Goal: Find specific page/section: Find specific page/section

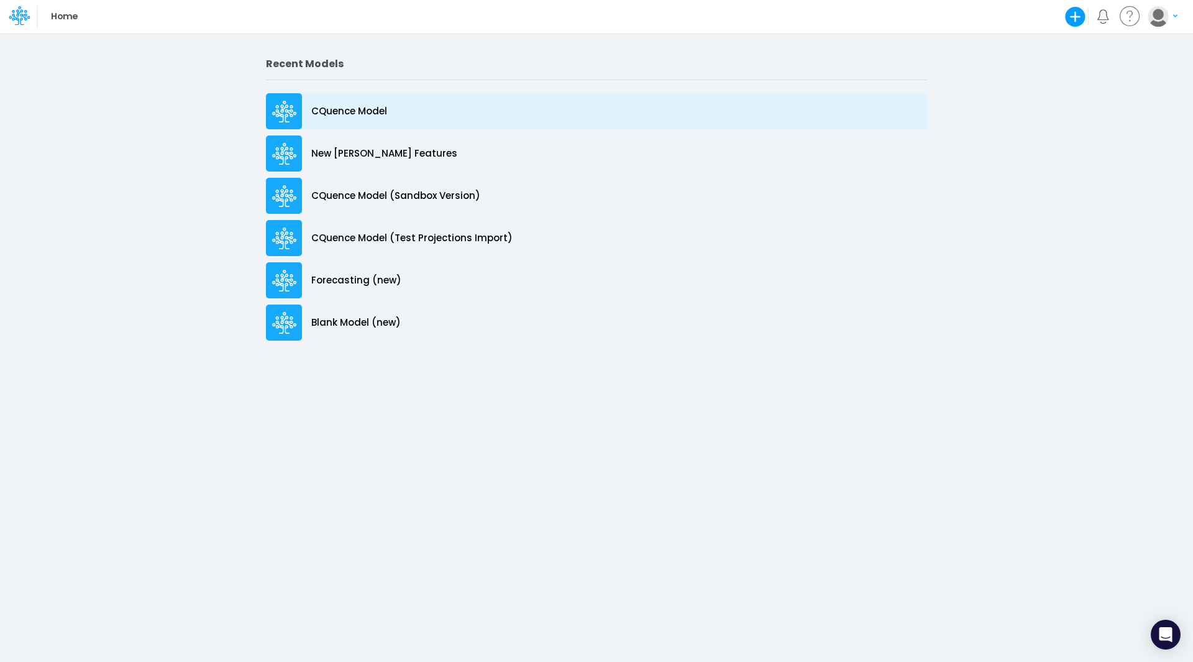
click at [343, 105] on p "CQuence Model" at bounding box center [349, 111] width 76 height 14
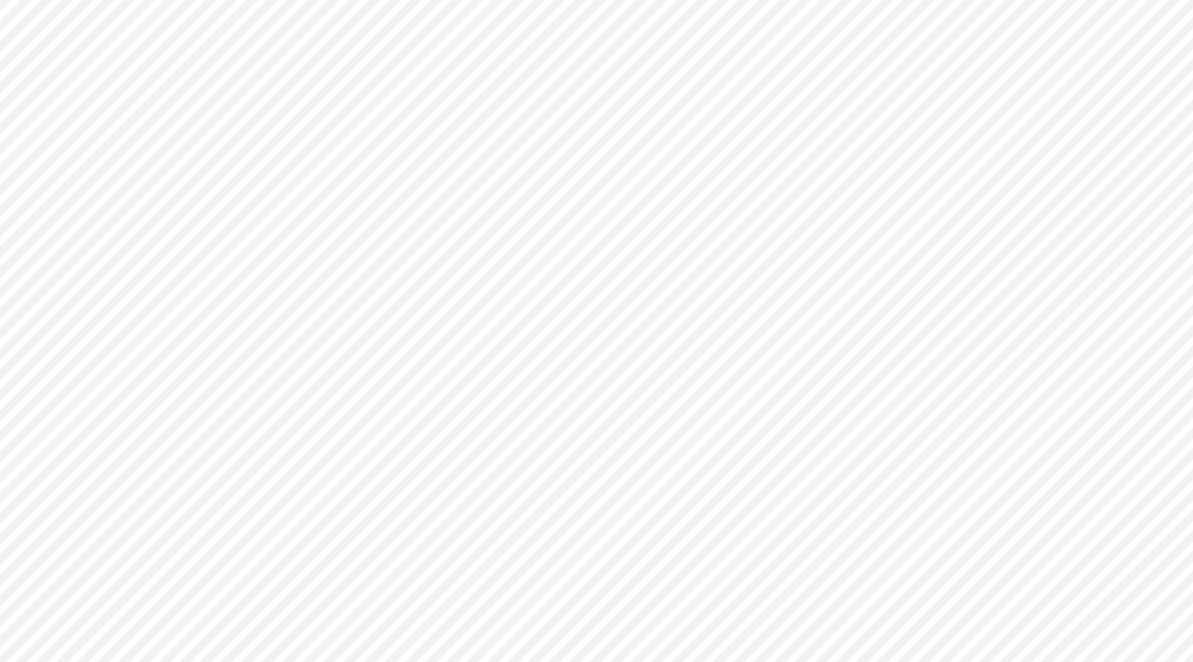
type input "Consolidated All by Month"
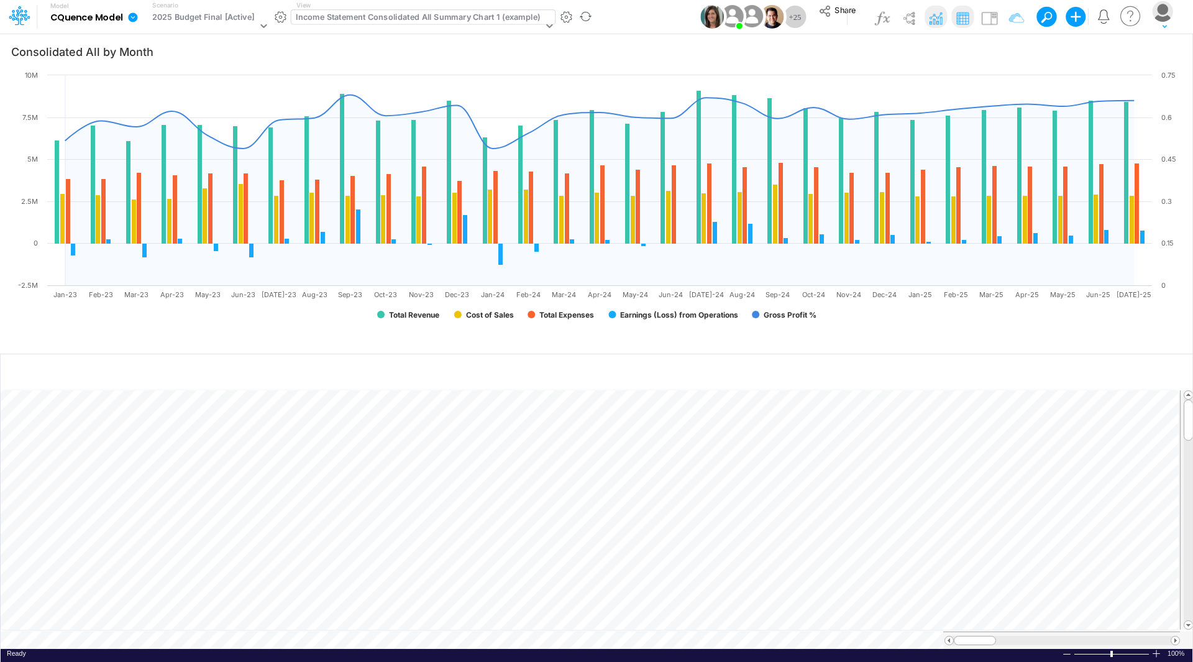
click at [407, 20] on div "Income Statement Consolidated All Summary Chart 1 (example)" at bounding box center [418, 18] width 244 height 14
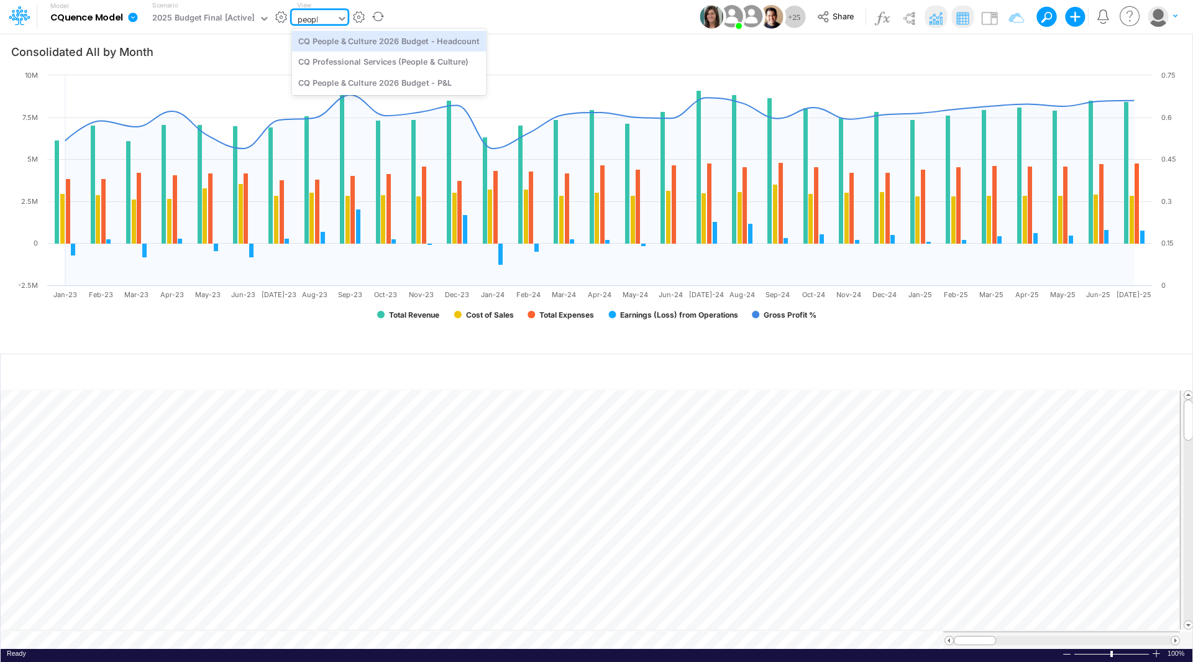
type input "people"
click at [389, 63] on div "CQ Professional Services (People & Culture)" at bounding box center [389, 62] width 194 height 20
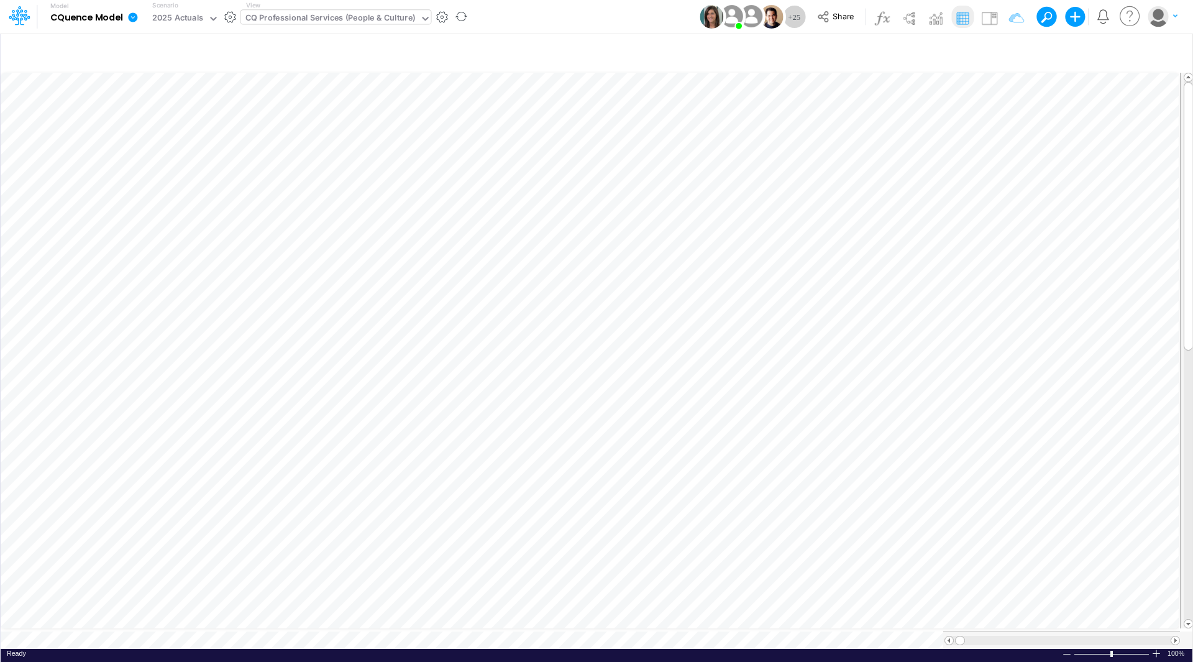
click at [315, 19] on div "CQ Professional Services (People & Culture)" at bounding box center [330, 19] width 170 height 14
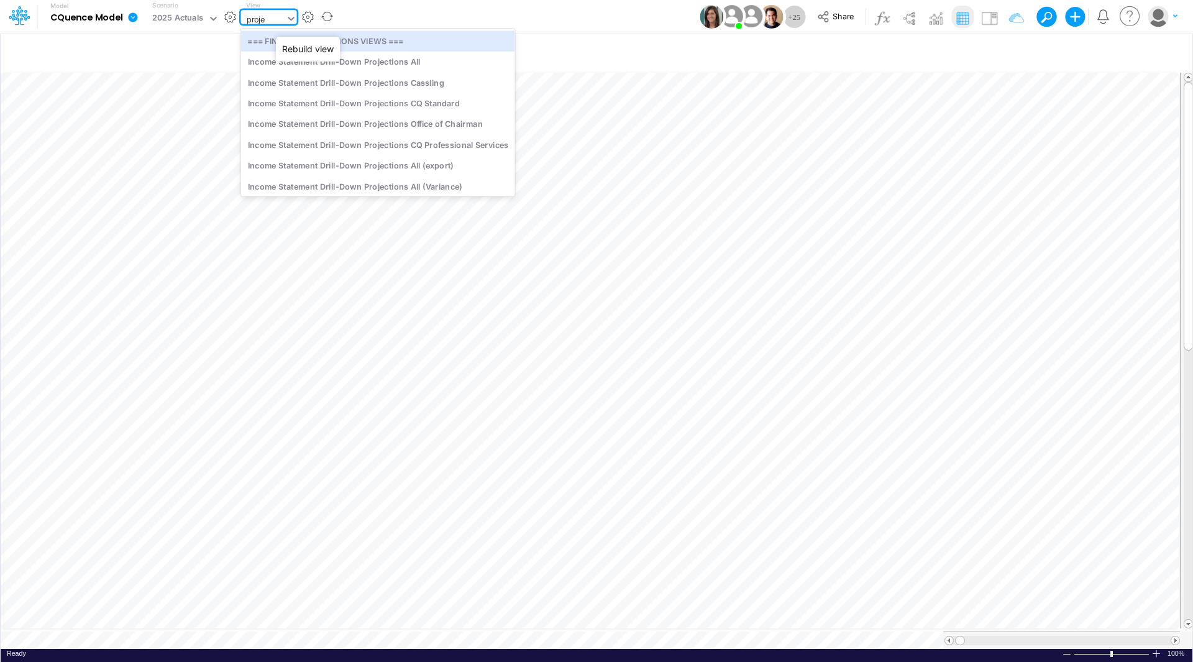
type input "projec"
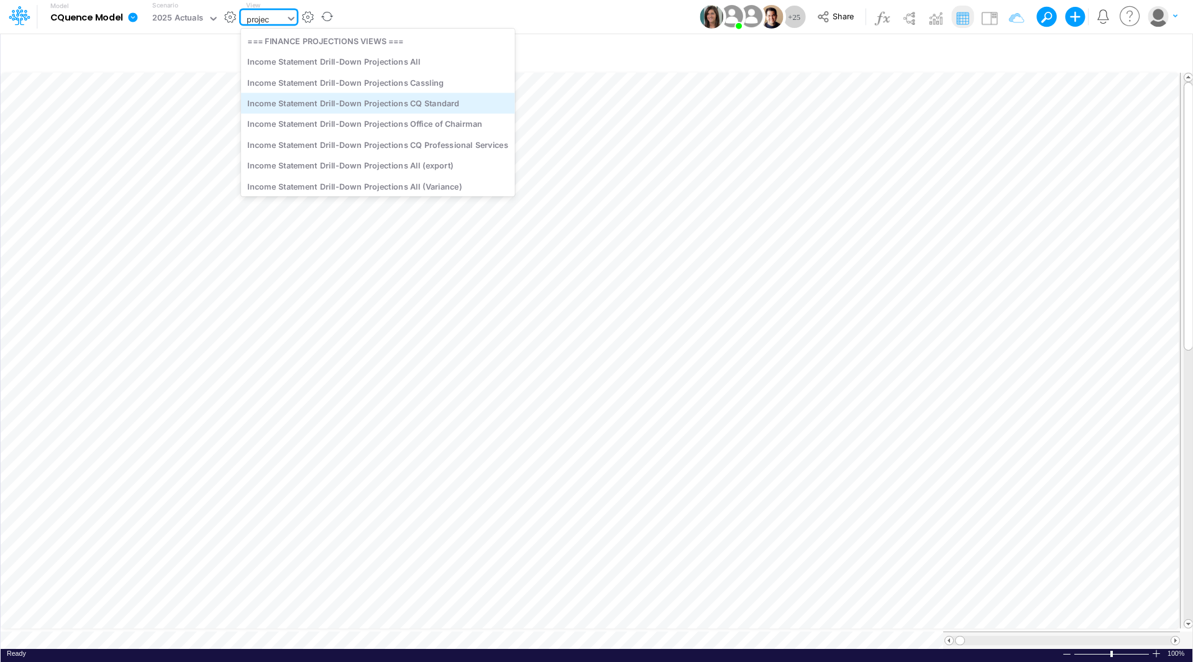
click at [361, 106] on div "Income Statement Drill-Down Projections CQ Standard" at bounding box center [378, 103] width 274 height 20
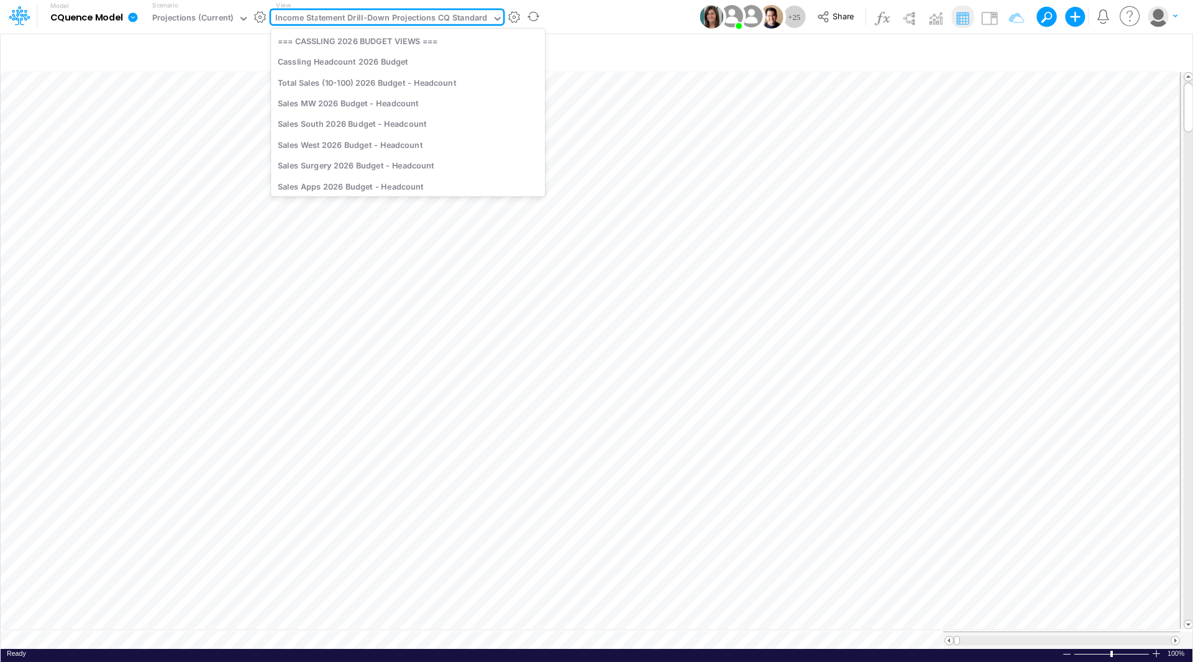
click at [394, 19] on div "Income Statement Drill-Down Projections CQ Standard" at bounding box center [381, 19] width 212 height 14
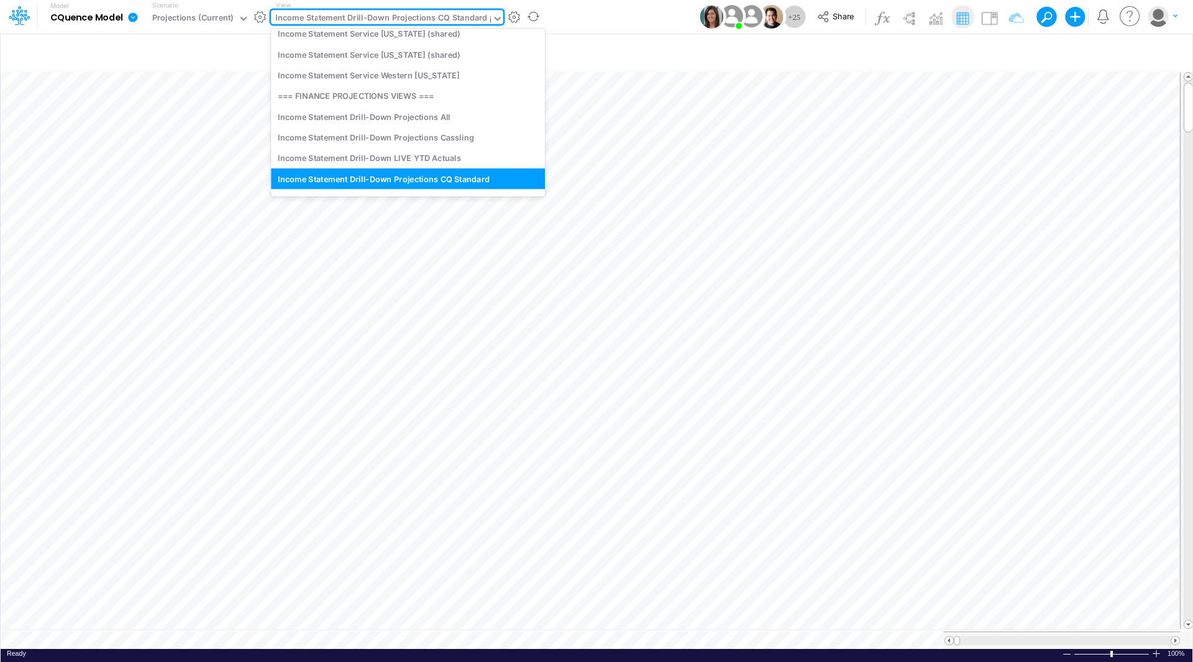
scroll to position [1184, 0]
type input "it"
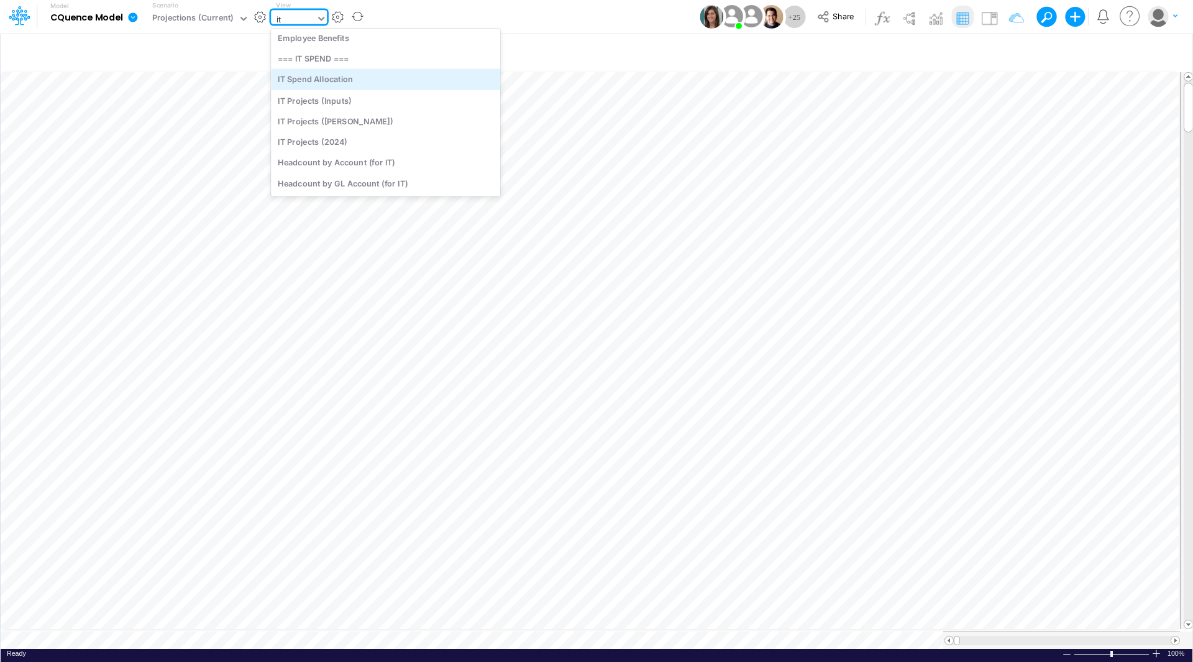
scroll to position [0, 0]
click at [355, 84] on div "CQ Professional Services (IT)" at bounding box center [385, 82] width 229 height 20
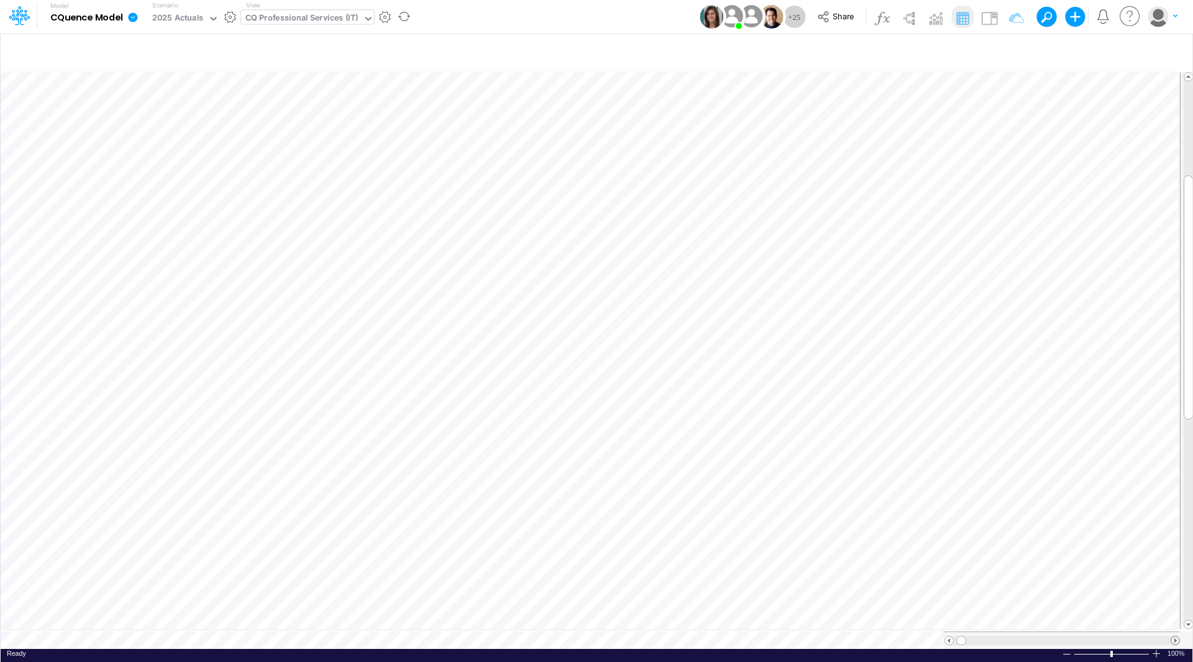
click at [1176, 636] on span at bounding box center [1175, 640] width 8 height 8
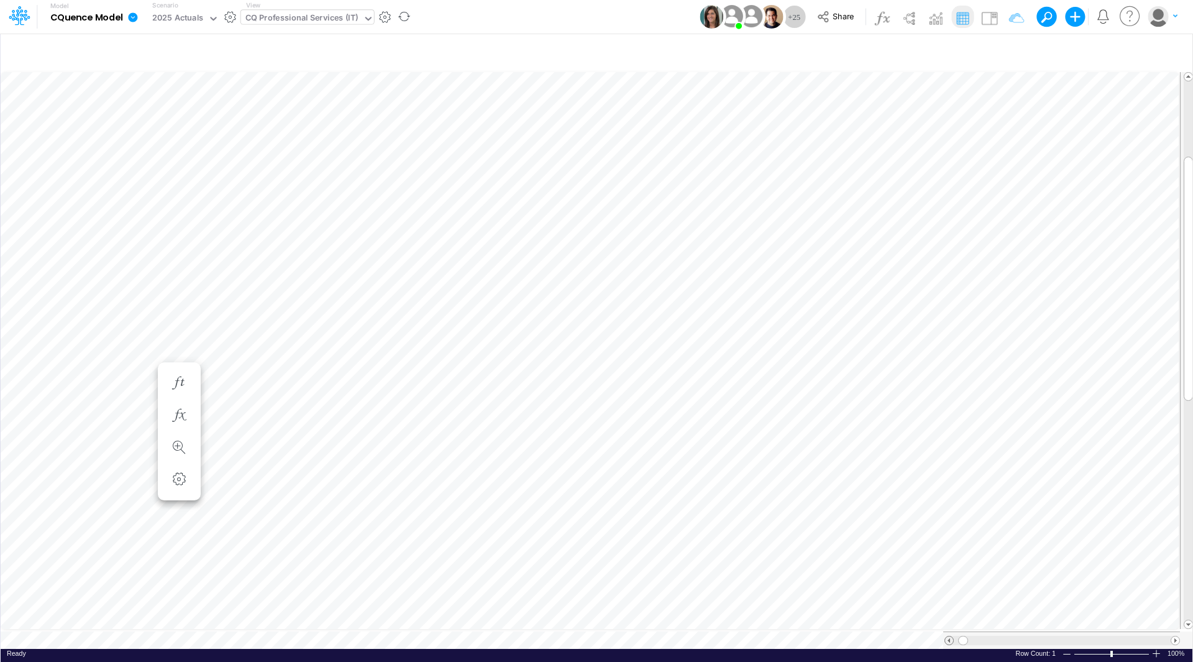
click at [945, 636] on span at bounding box center [949, 640] width 8 height 8
click at [1176, 636] on span at bounding box center [1175, 640] width 8 height 8
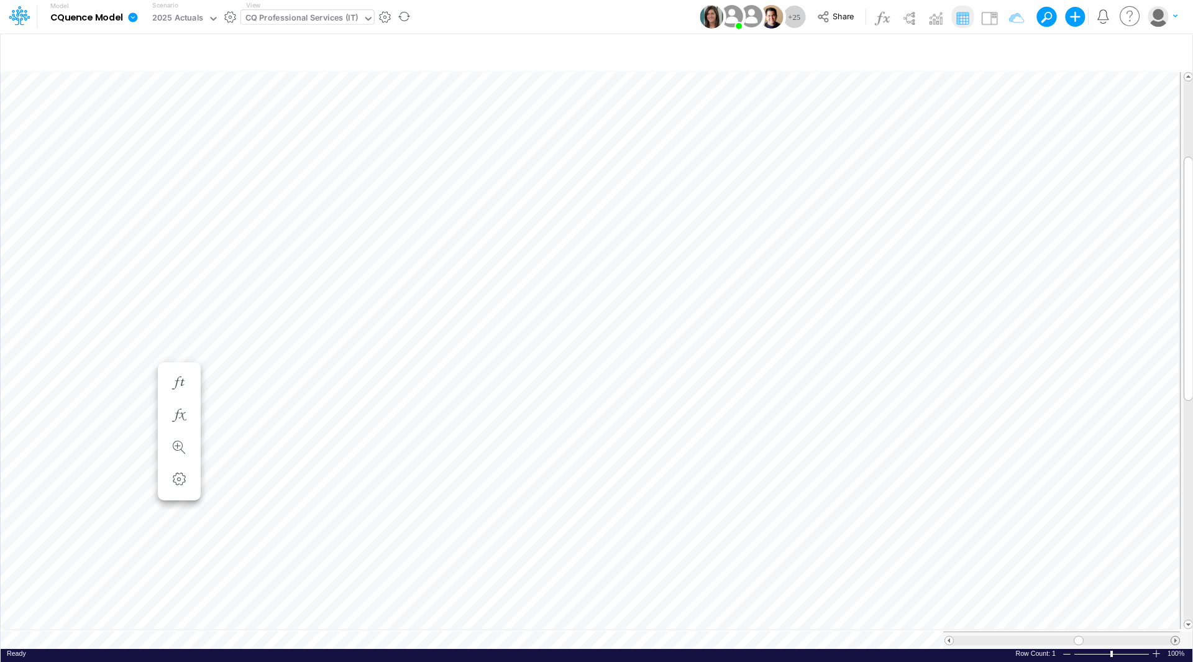
click at [1176, 636] on span at bounding box center [1175, 640] width 8 height 8
click at [298, 18] on div "CQ Professional Services (IT)" at bounding box center [301, 19] width 113 height 14
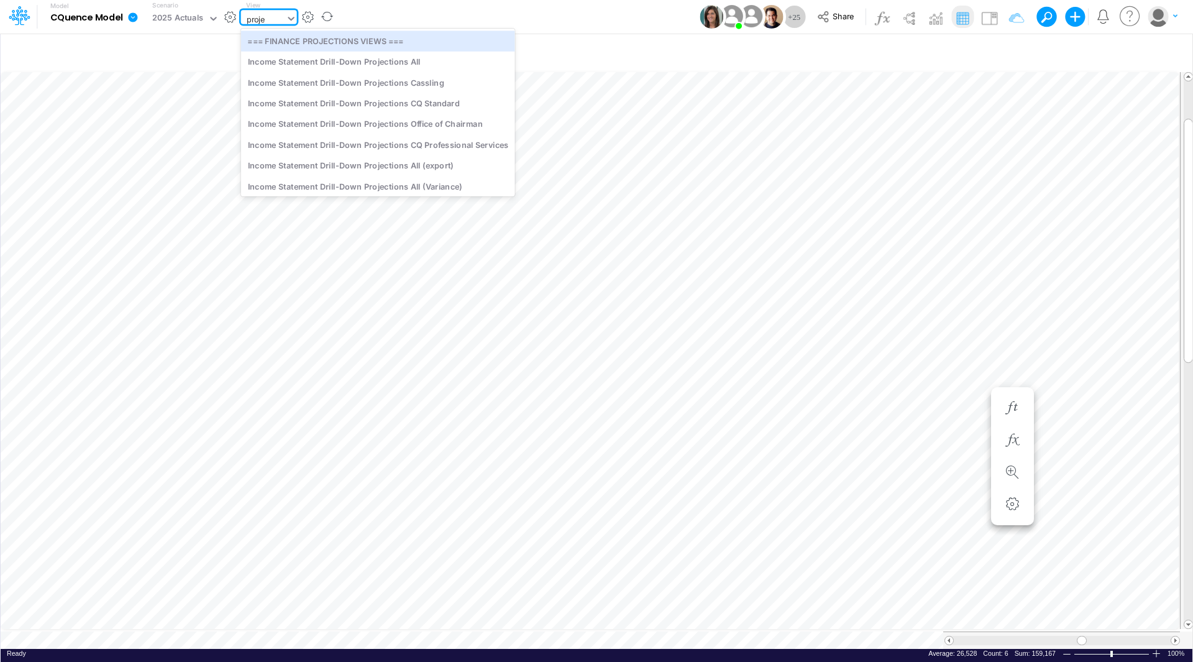
type input "projec"
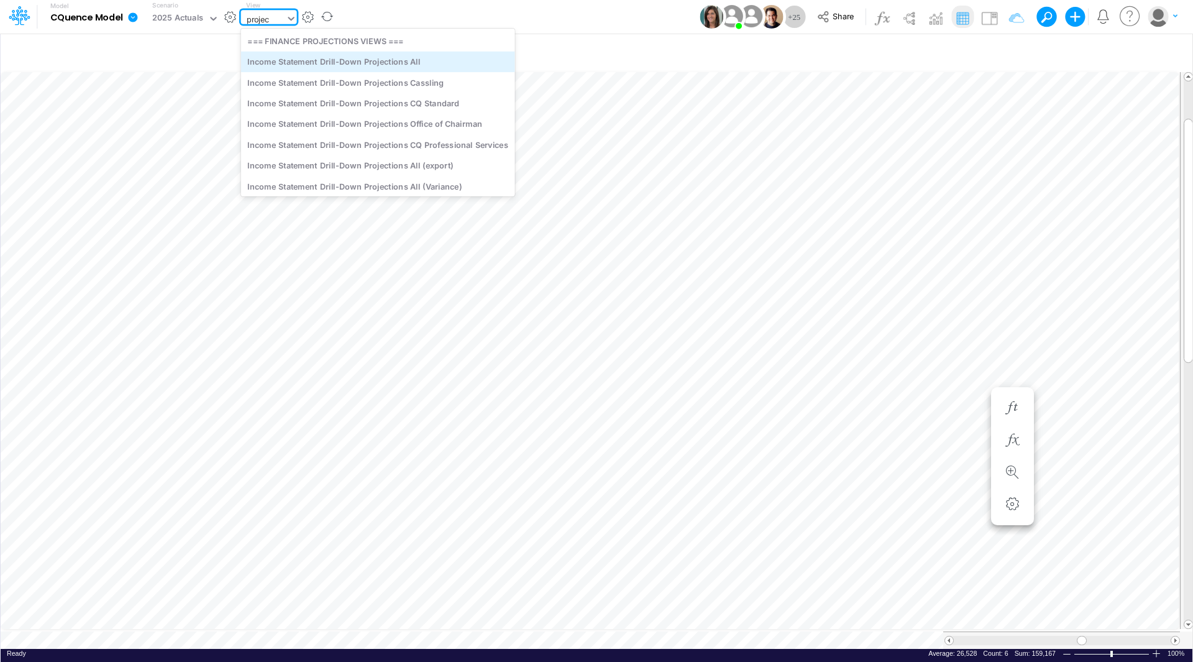
click at [309, 57] on div "Income Statement Drill-Down Projections All" at bounding box center [378, 62] width 274 height 20
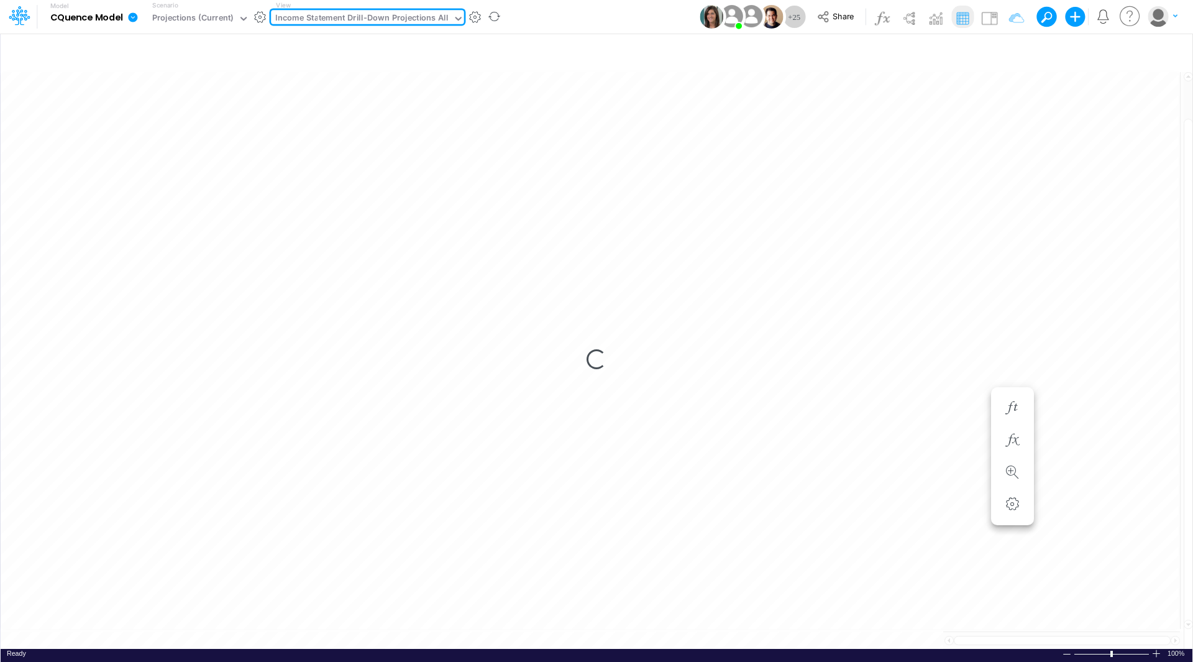
click at [347, 19] on div "Income Statement Drill-Down Projections All" at bounding box center [361, 19] width 173 height 14
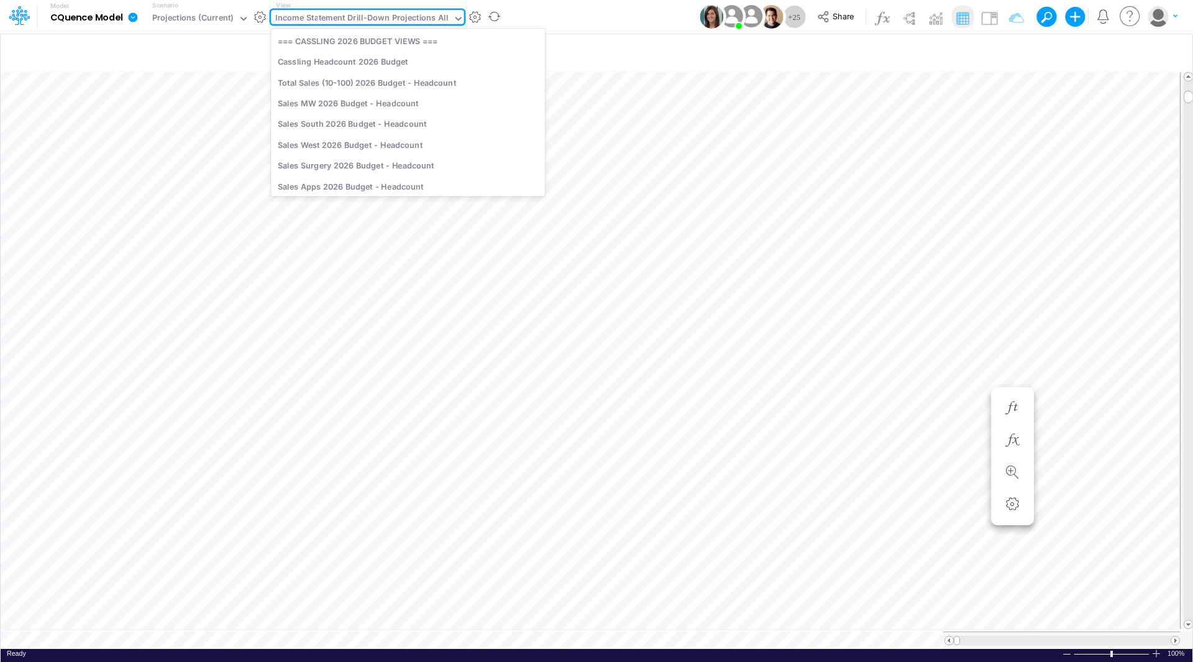
click at [319, 17] on div "Income Statement Drill-Down Projections All" at bounding box center [361, 19] width 173 height 14
type input "c"
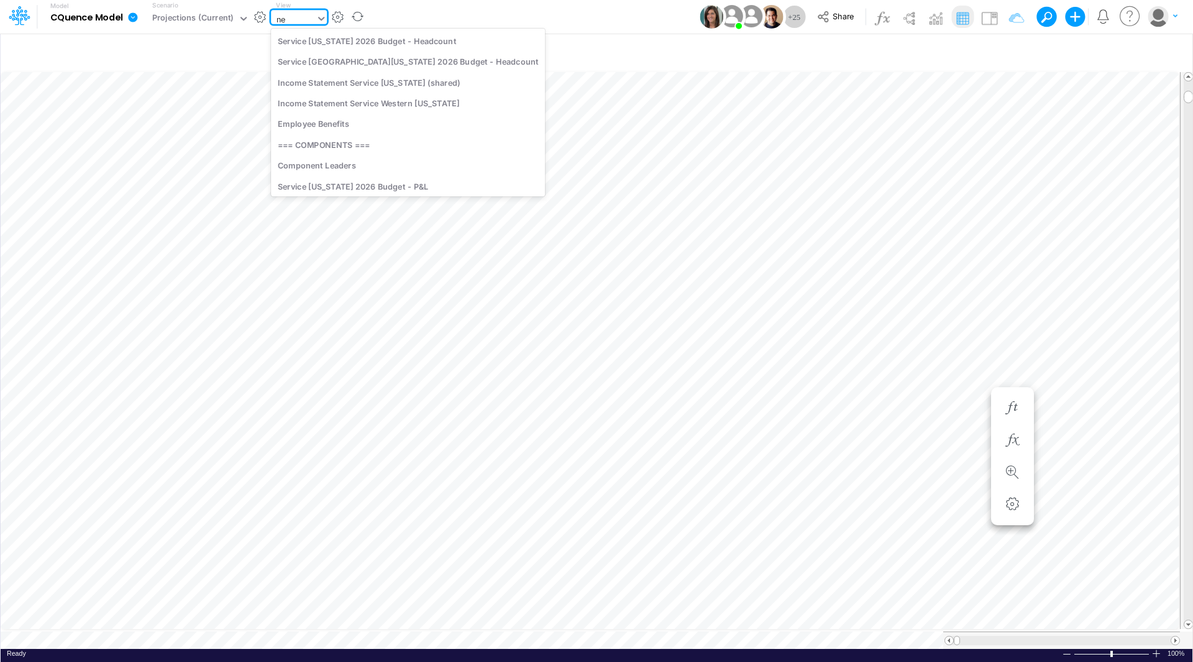
type input "n"
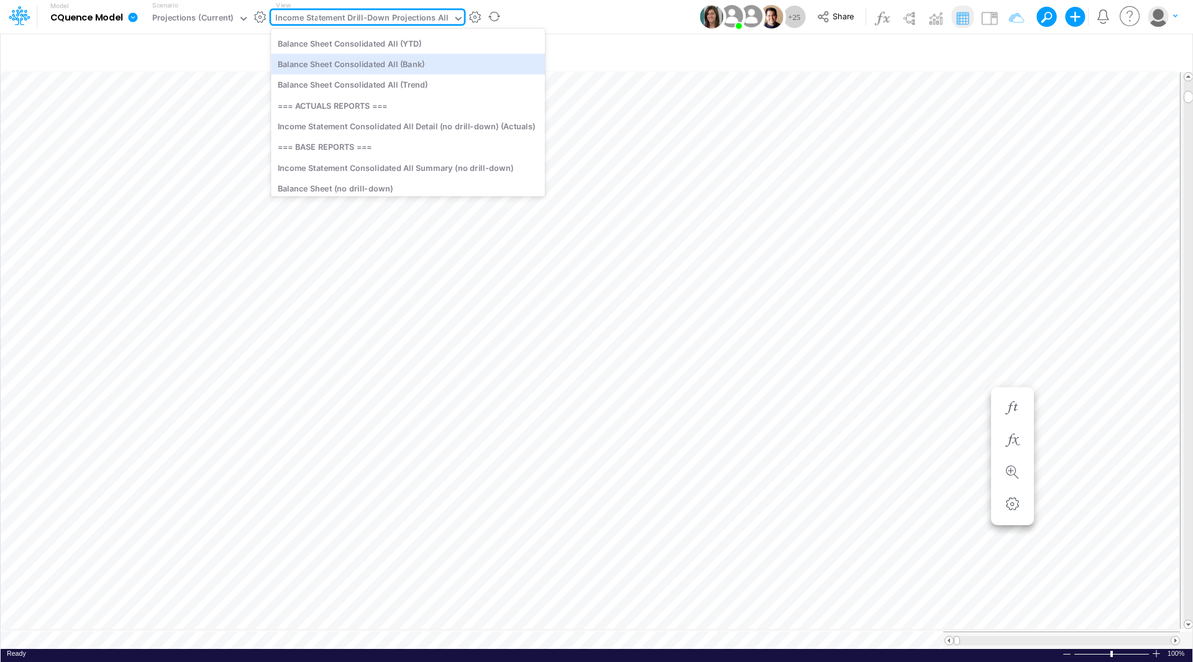
scroll to position [2298, 0]
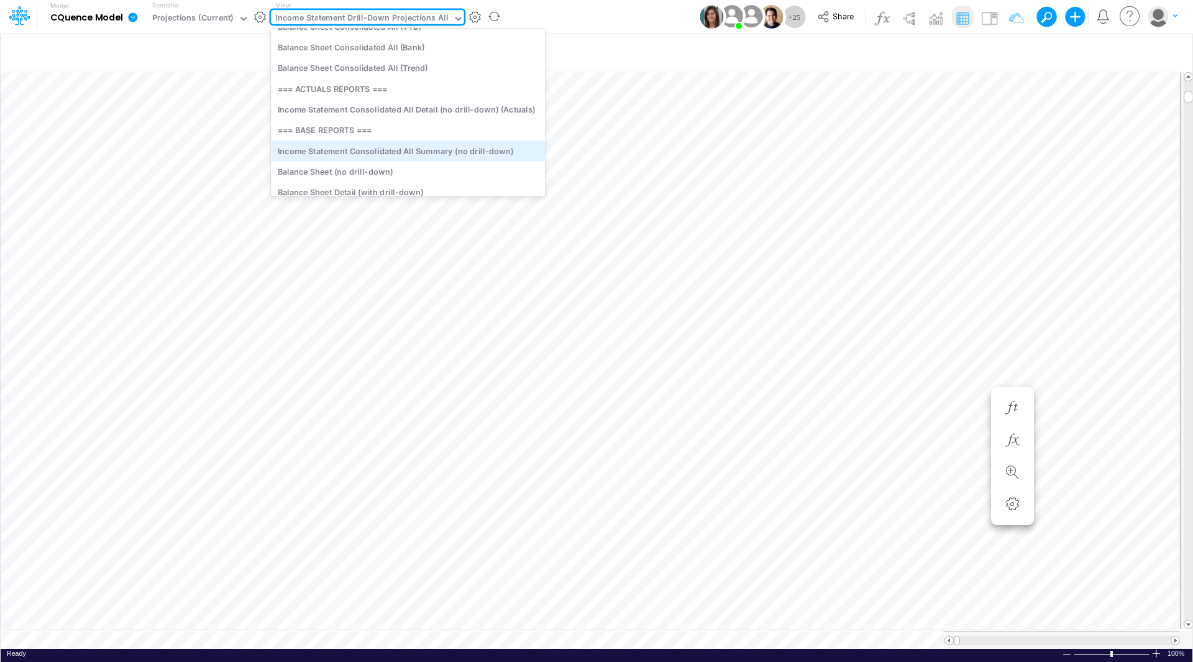
click at [427, 154] on div "Income Statement Consolidated All Summary (no drill-down)" at bounding box center [408, 150] width 274 height 20
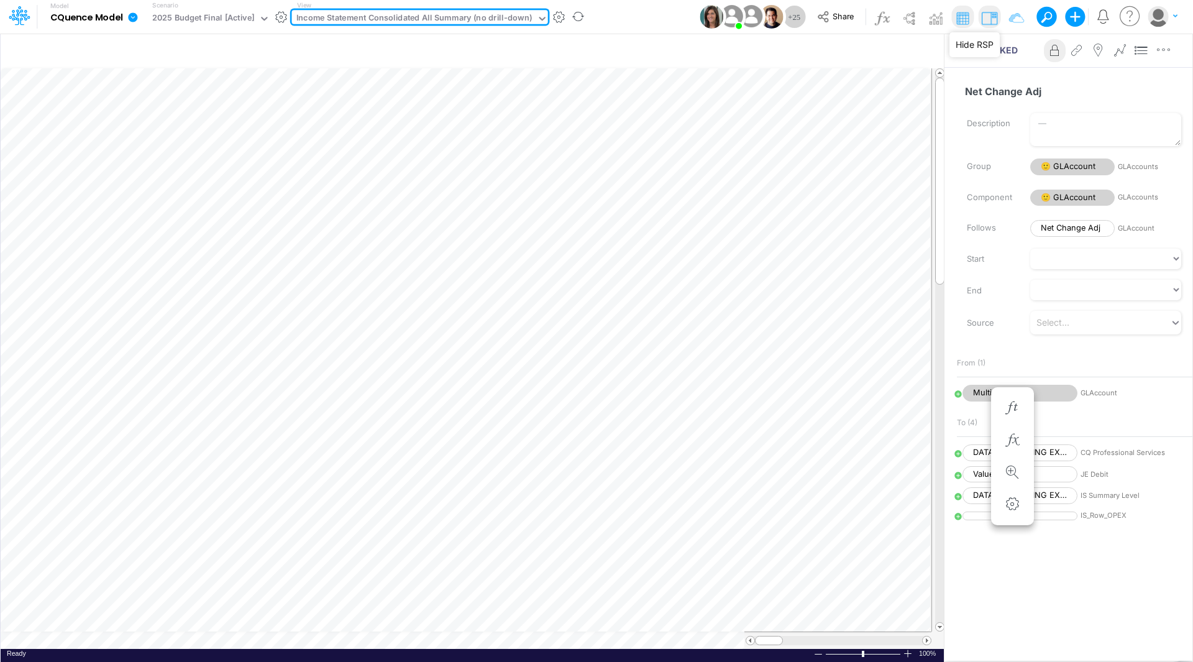
click at [985, 19] on img at bounding box center [989, 18] width 20 height 20
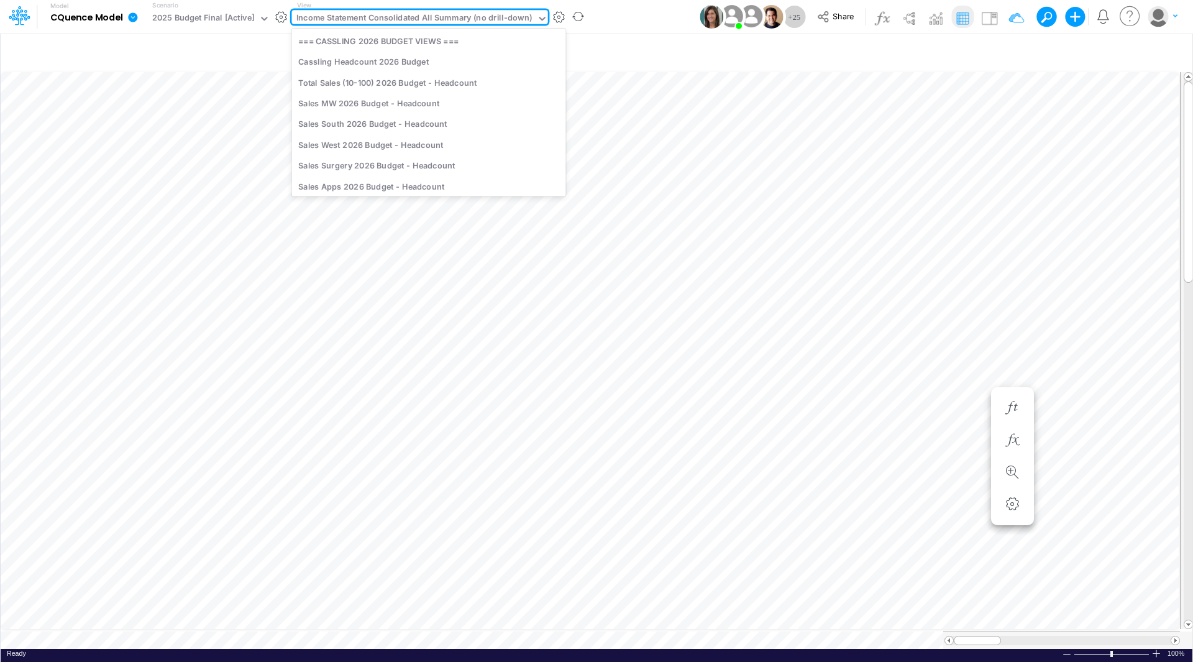
click at [388, 18] on div "Income Statement Consolidated All Summary (no drill-down)" at bounding box center [414, 19] width 236 height 14
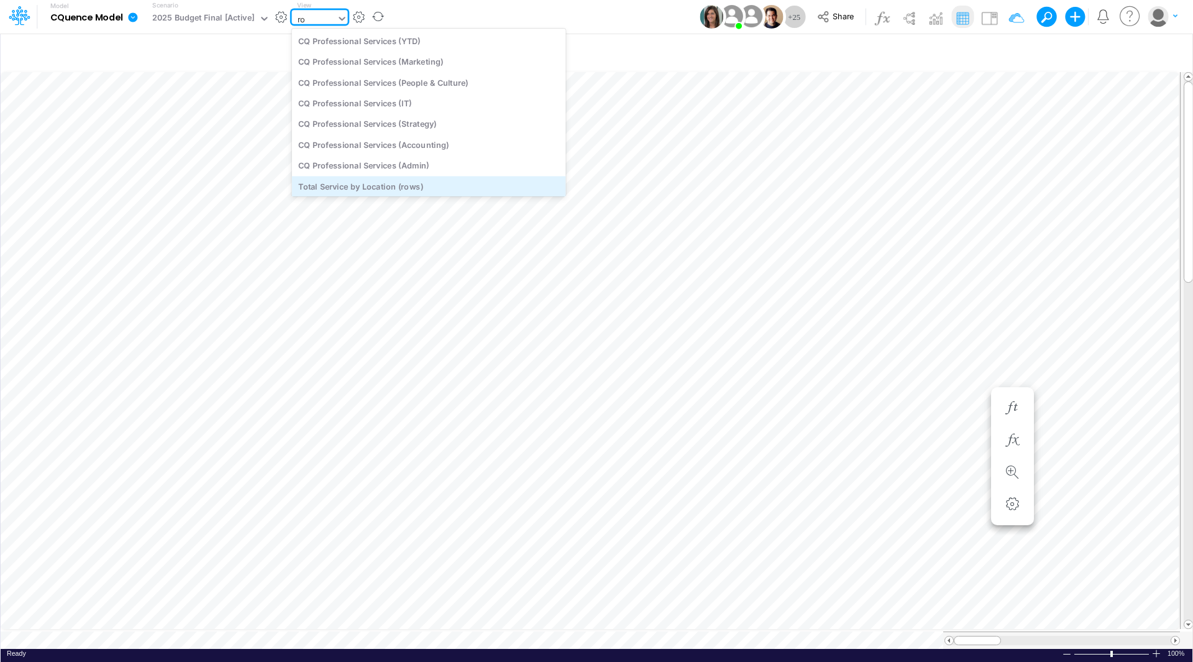
type input "r"
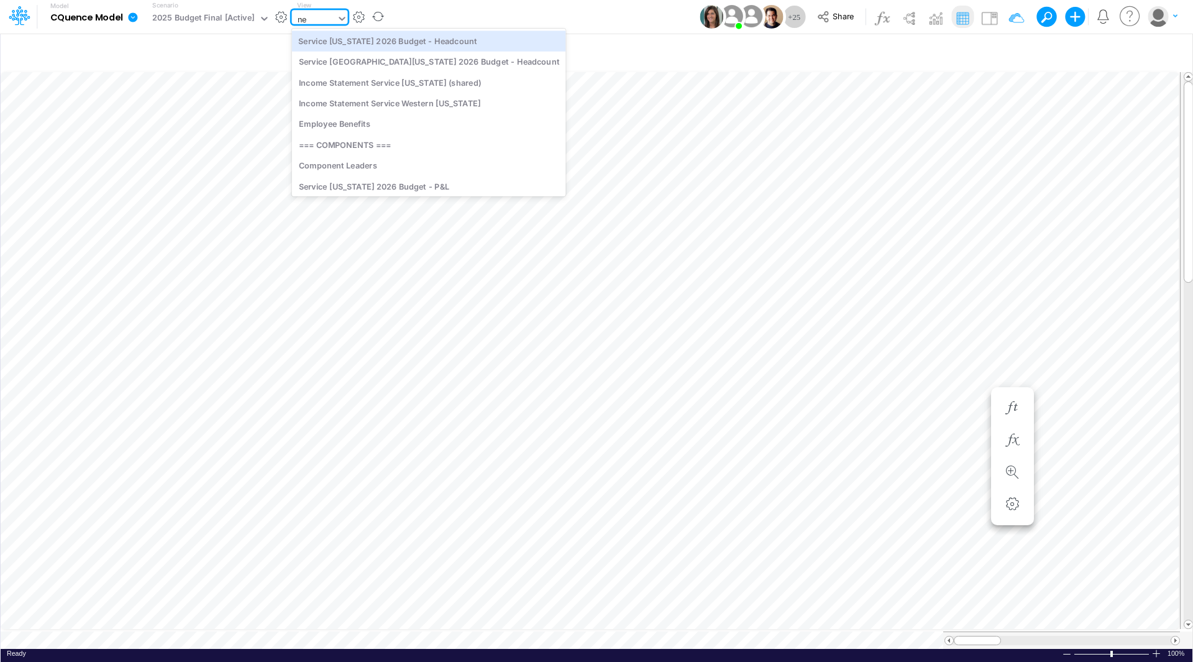
type input "new"
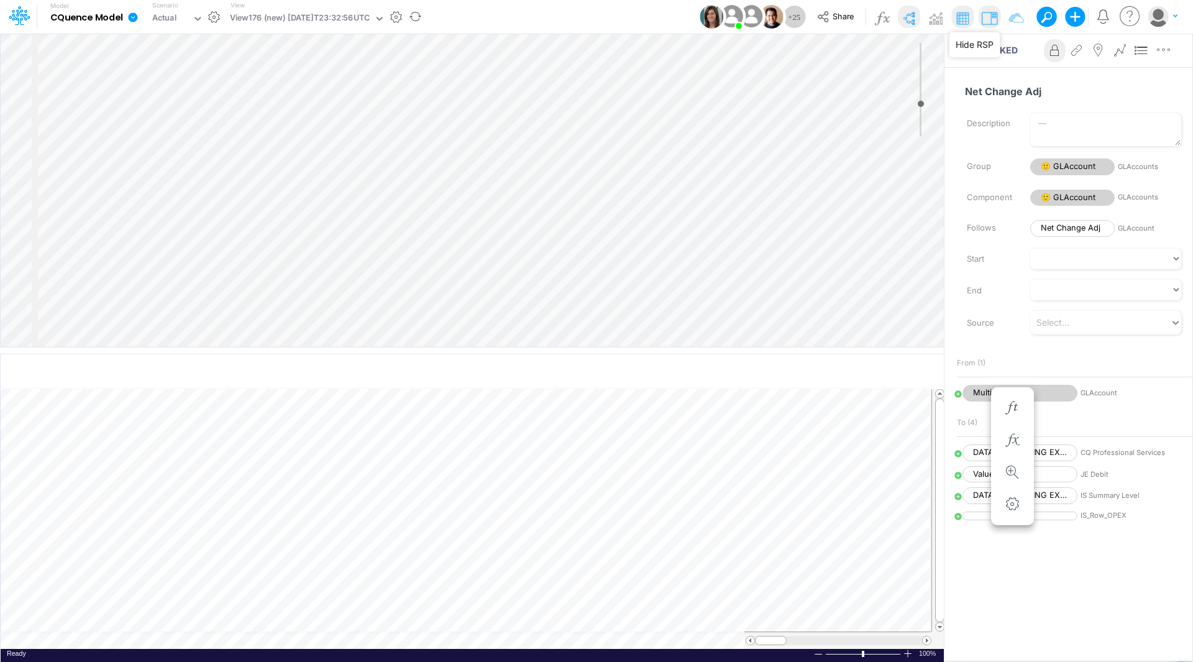
click at [990, 15] on img at bounding box center [989, 18] width 20 height 20
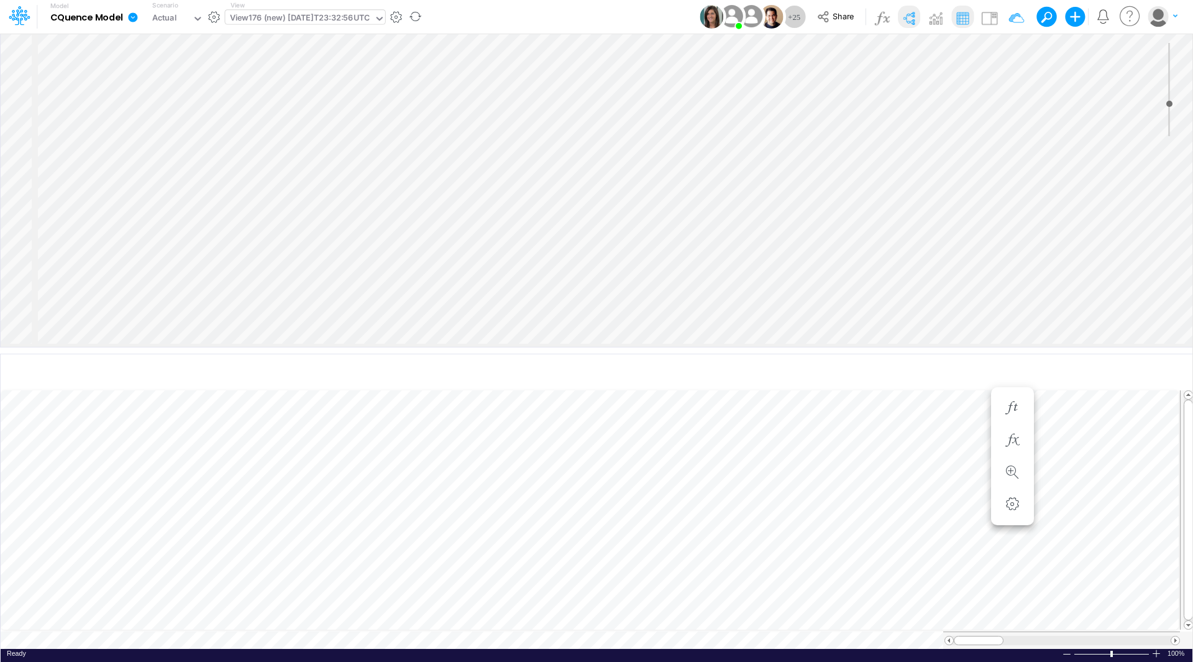
click at [324, 17] on div "View176 (new) [DATE]T23:32:56UTC" at bounding box center [300, 19] width 140 height 14
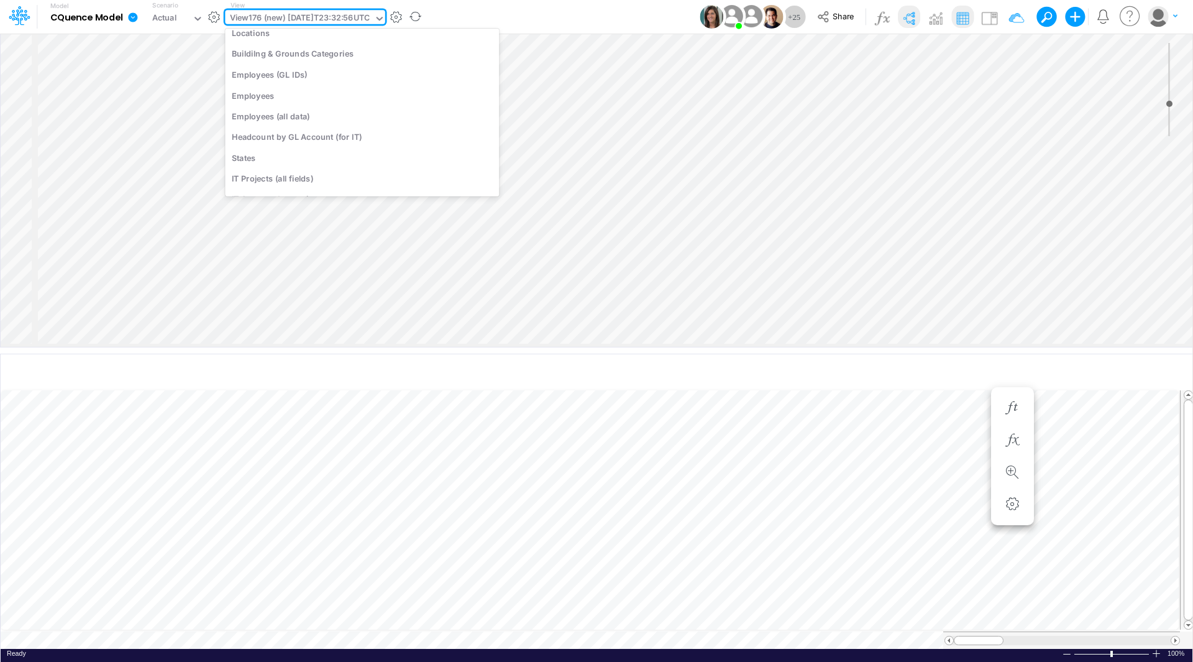
scroll to position [3221, 0]
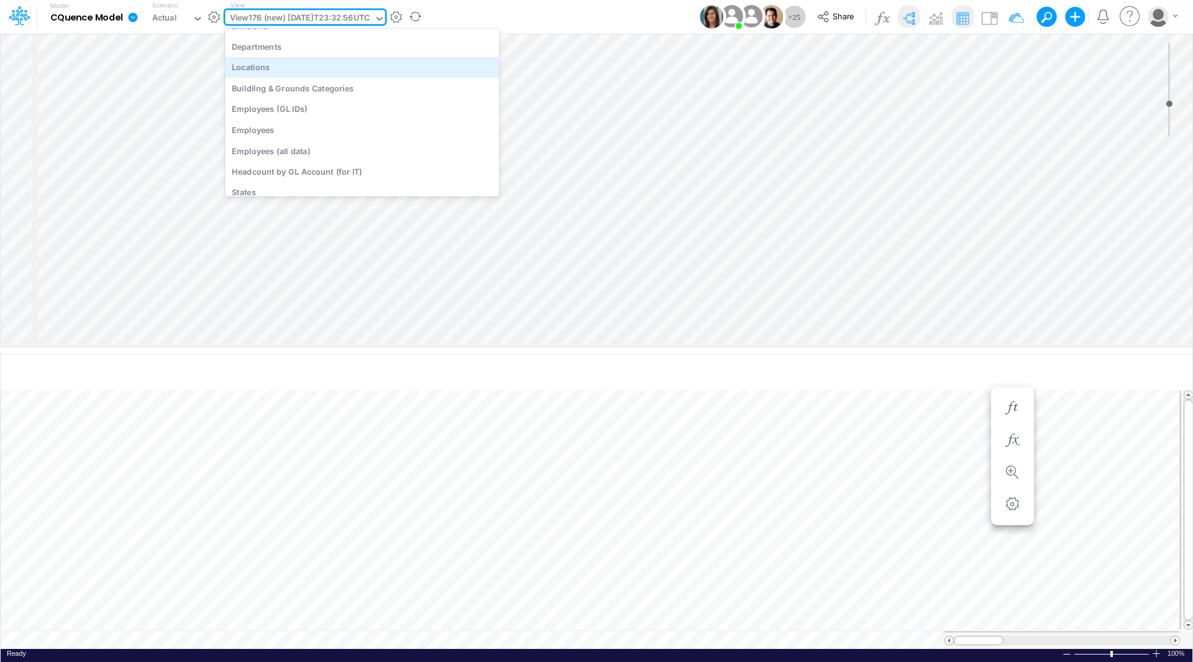
click at [316, 70] on div "Locations" at bounding box center [362, 67] width 274 height 20
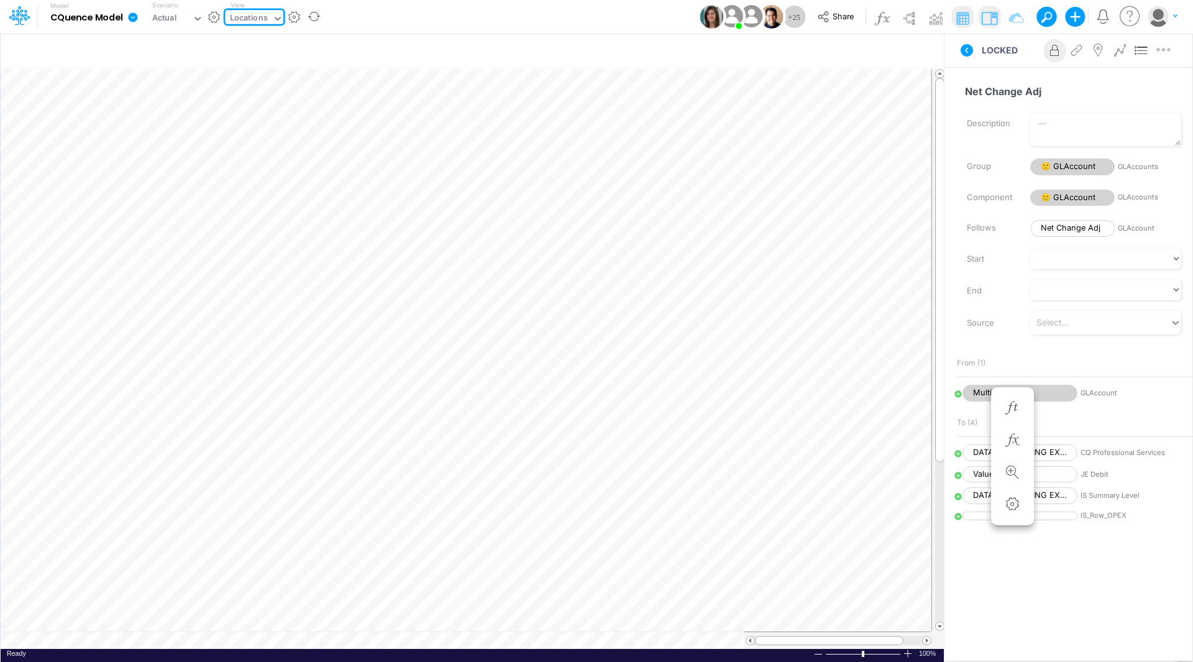
click at [260, 18] on div "Locations" at bounding box center [249, 19] width 38 height 14
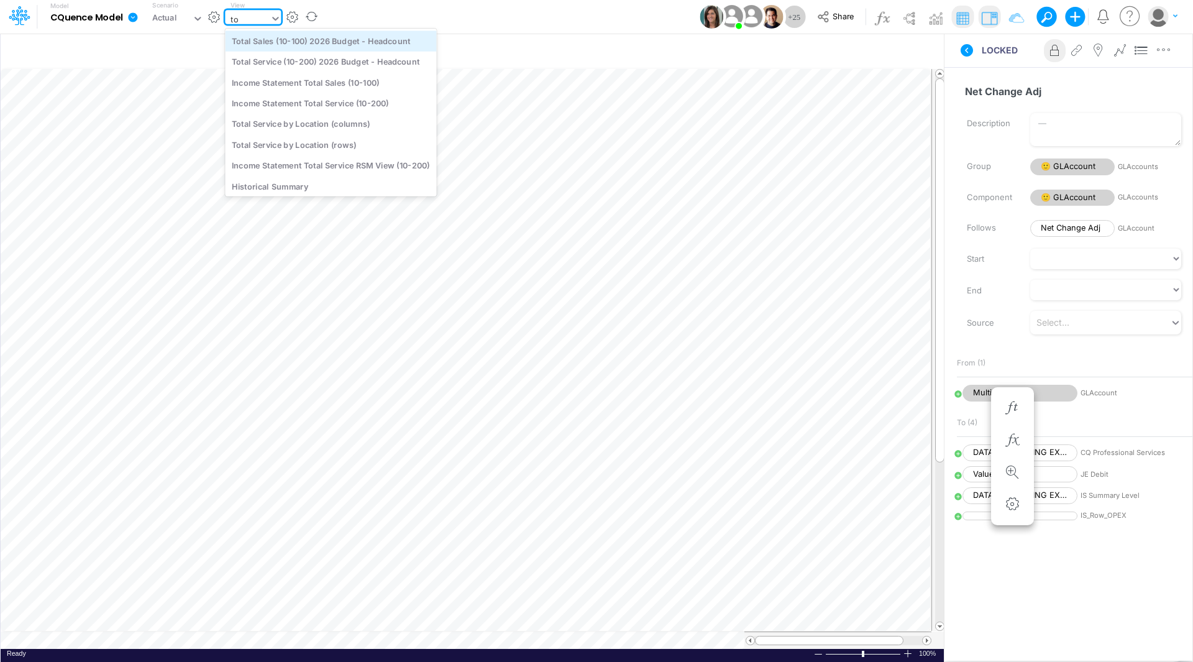
type input "t"
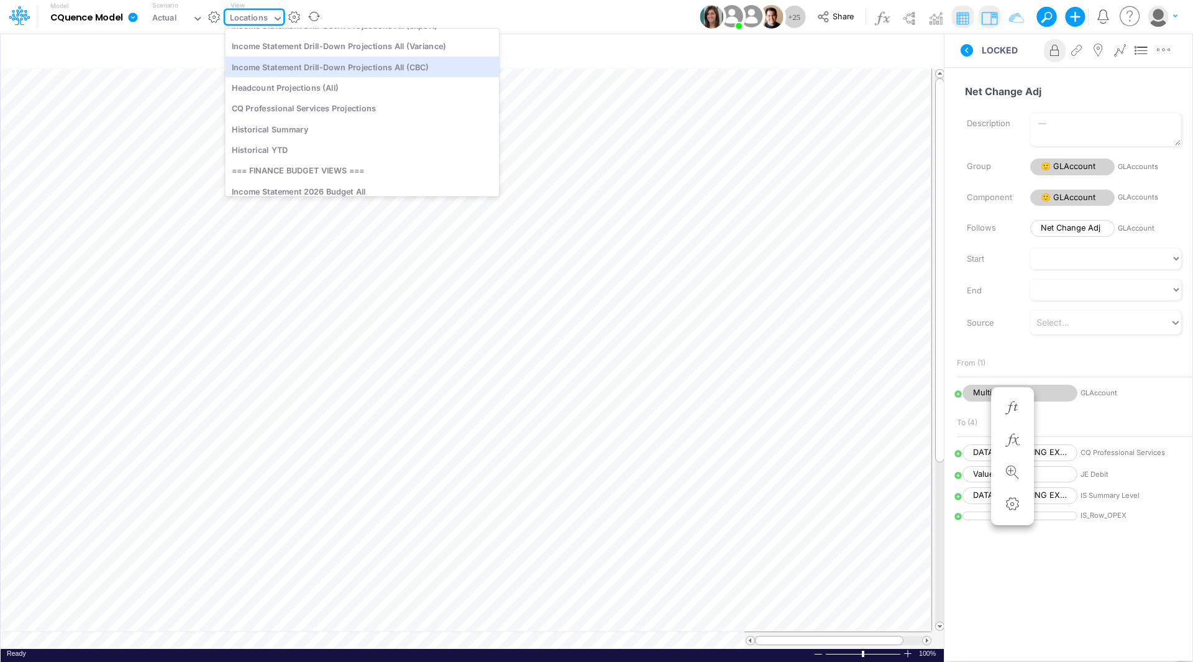
scroll to position [1739, 0]
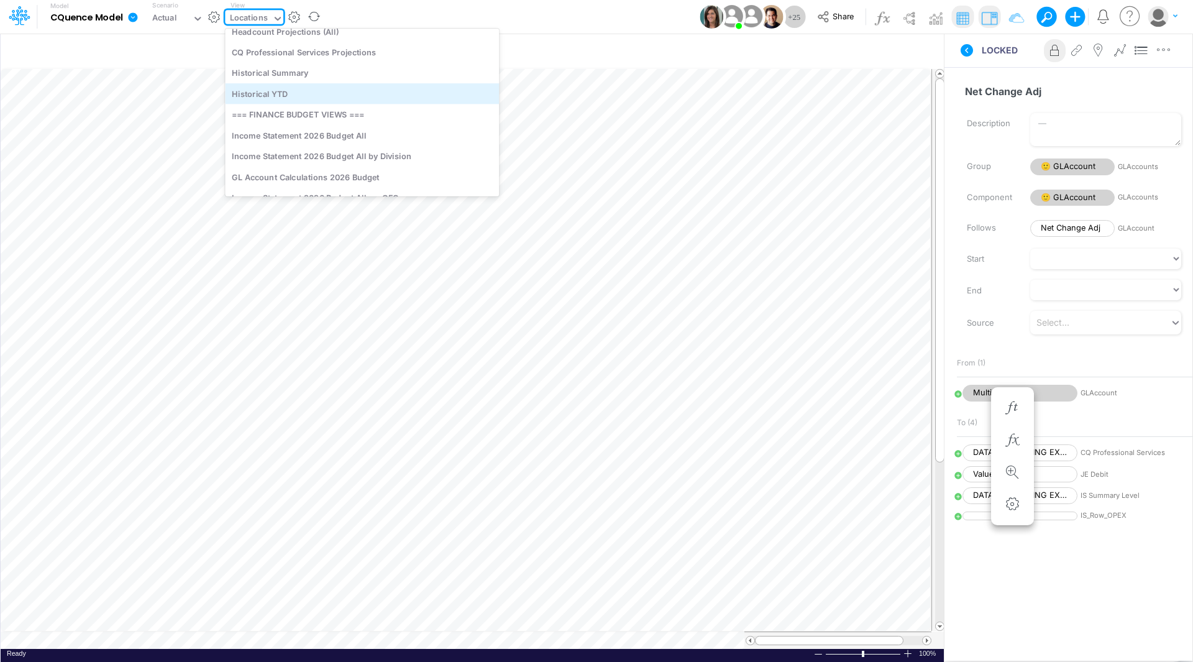
click at [265, 91] on div "Historical YTD" at bounding box center [362, 93] width 274 height 20
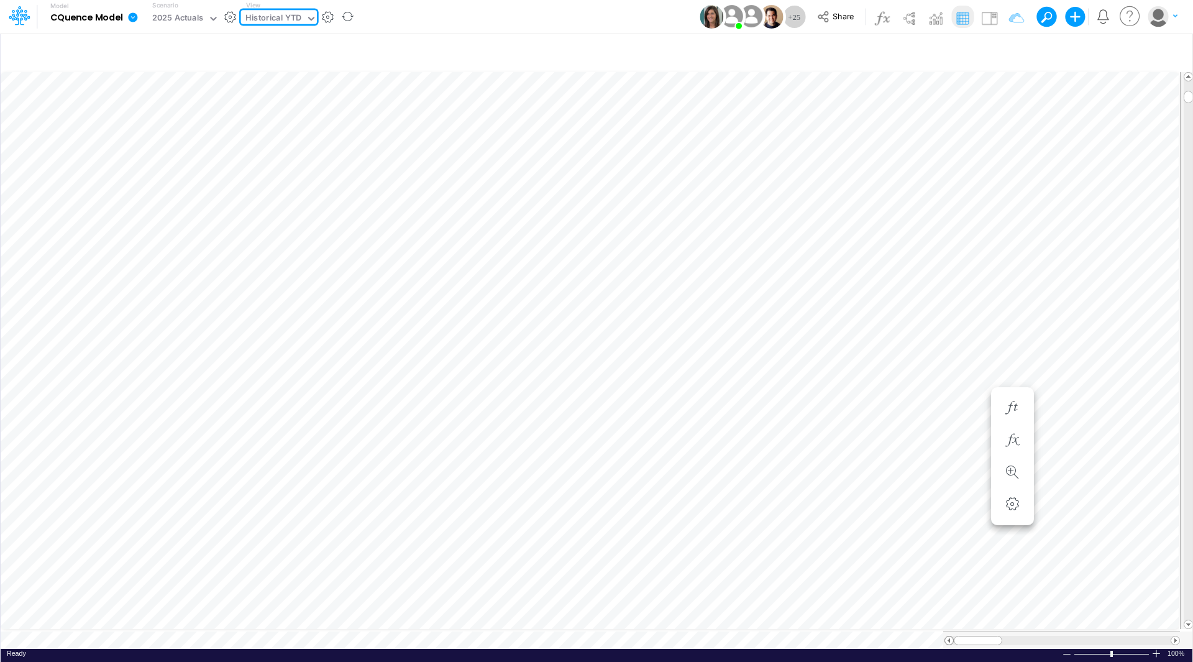
click at [948, 636] on span at bounding box center [949, 640] width 8 height 8
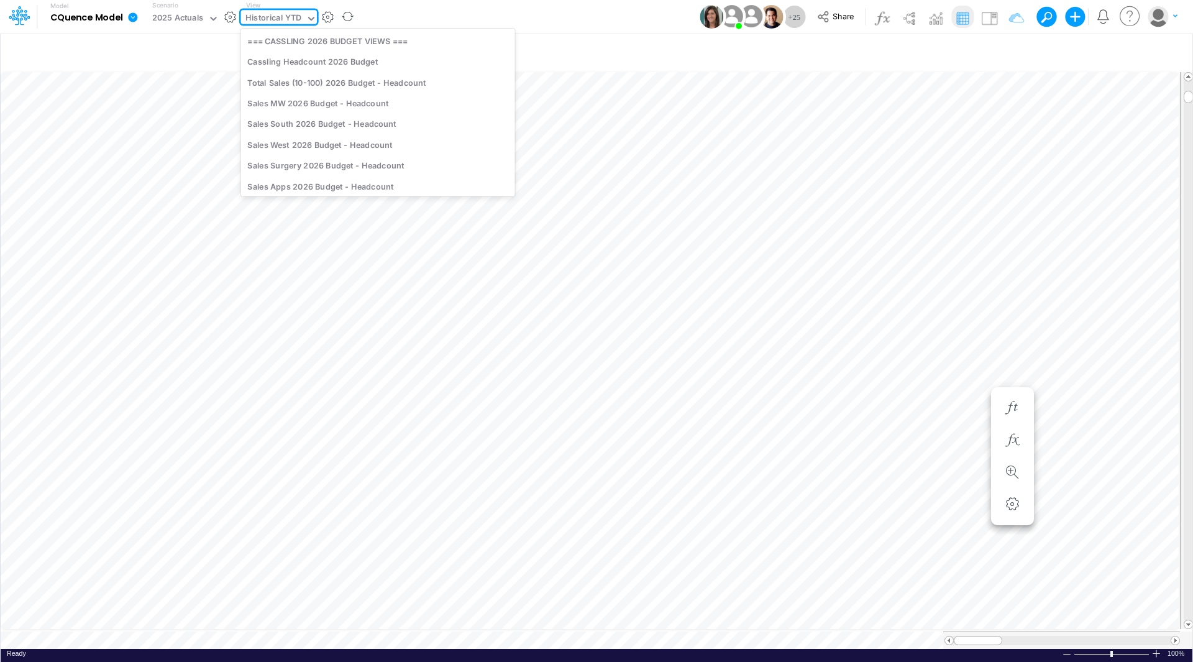
click at [266, 15] on div "Historical YTD" at bounding box center [273, 19] width 56 height 14
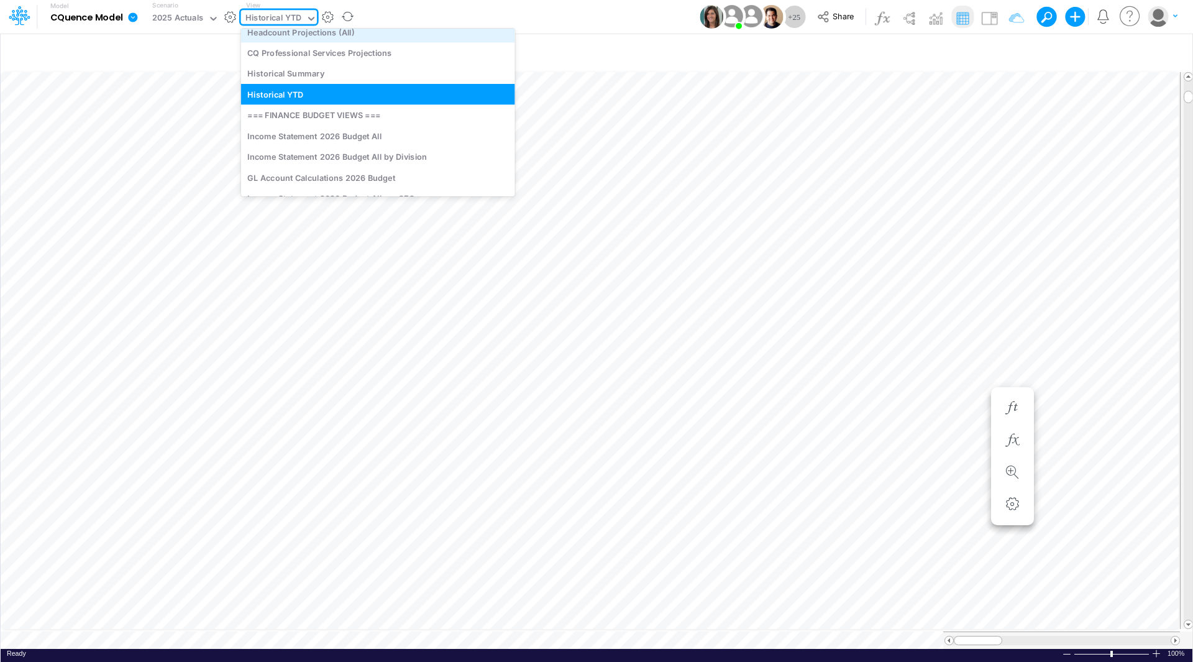
scroll to position [1769, 0]
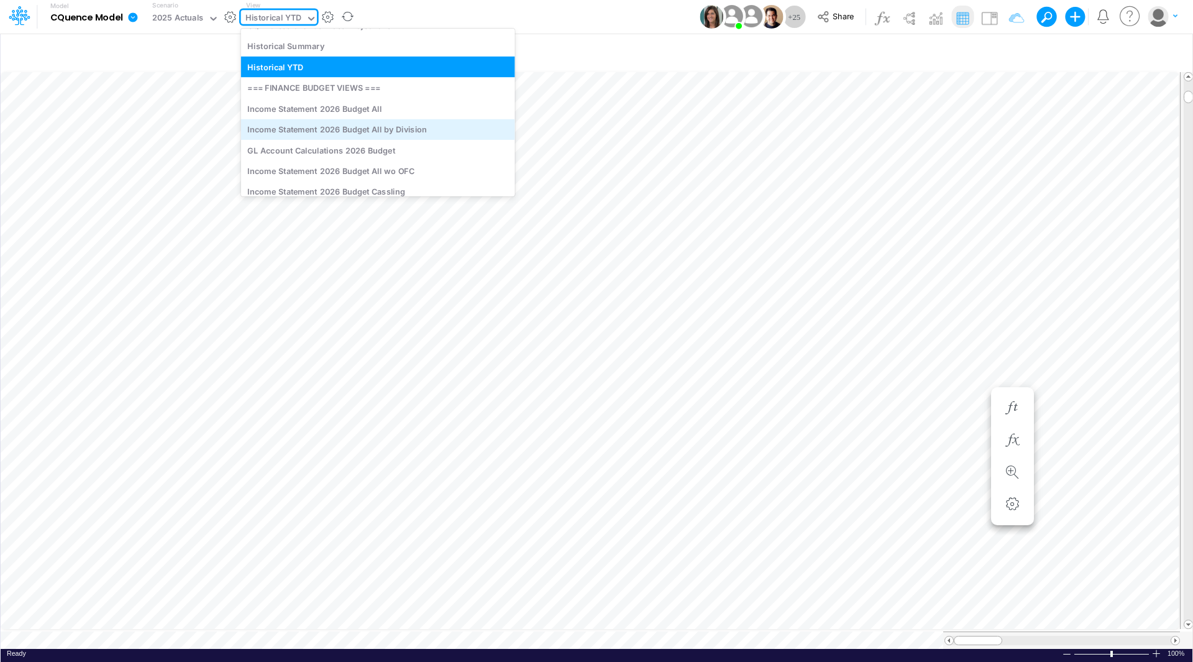
click at [285, 127] on div "Income Statement 2026 Budget All by Division" at bounding box center [378, 129] width 274 height 20
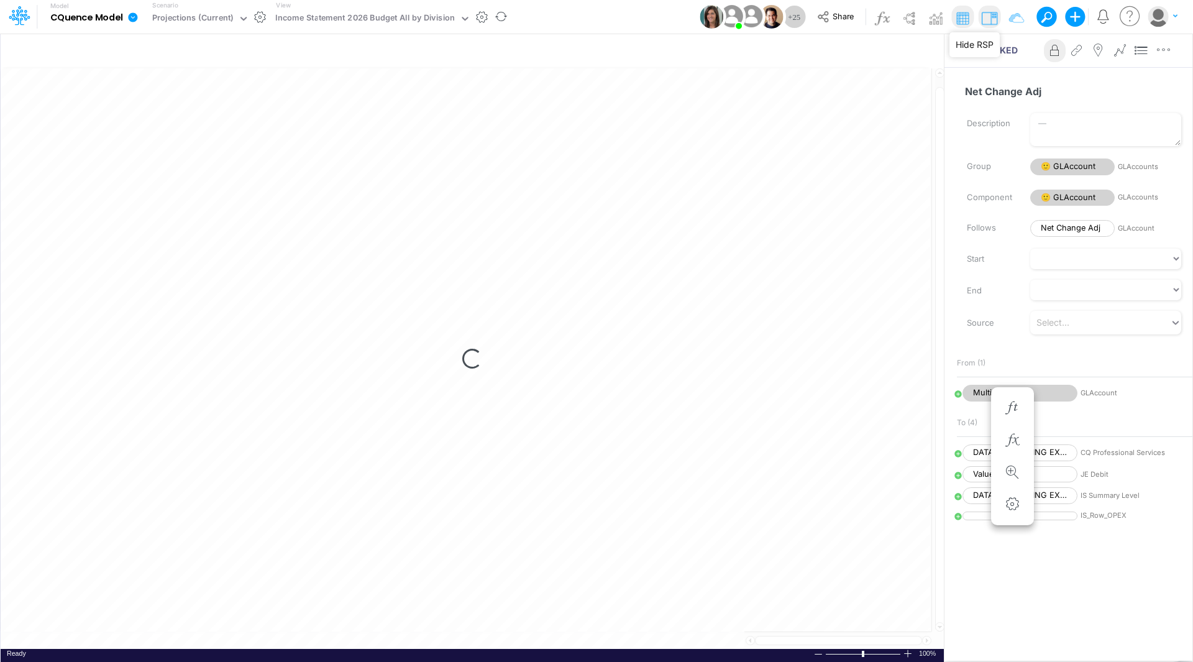
click at [986, 14] on img at bounding box center [989, 18] width 20 height 20
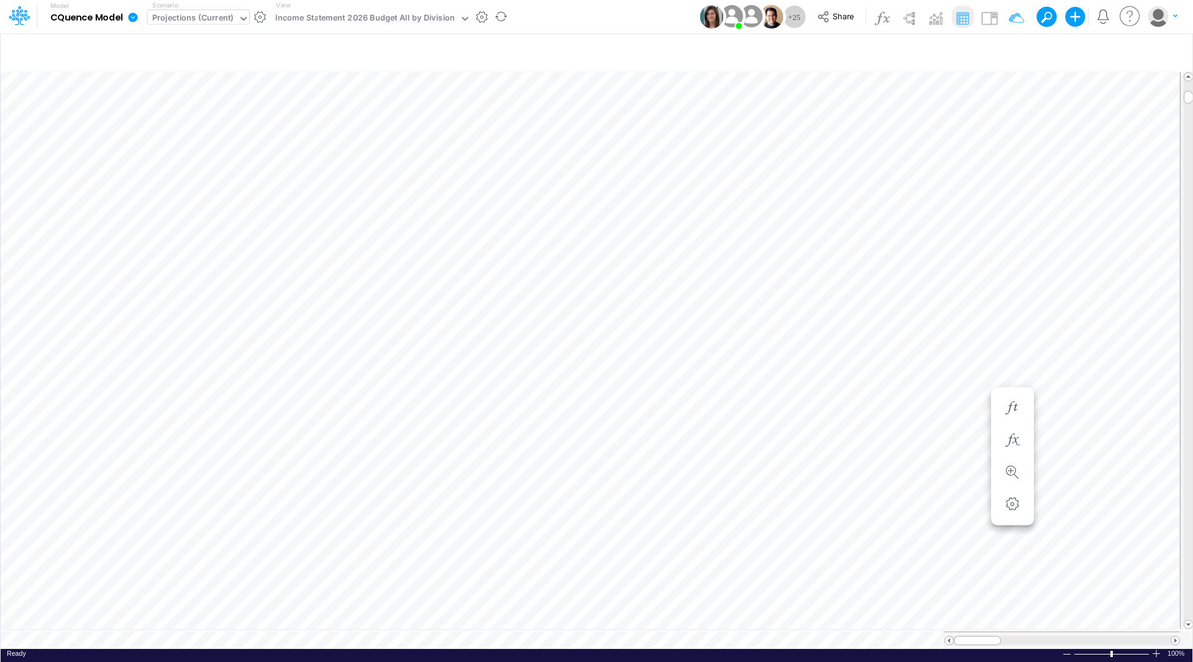
click at [232, 16] on div "Projections (Current)" at bounding box center [192, 19] width 91 height 19
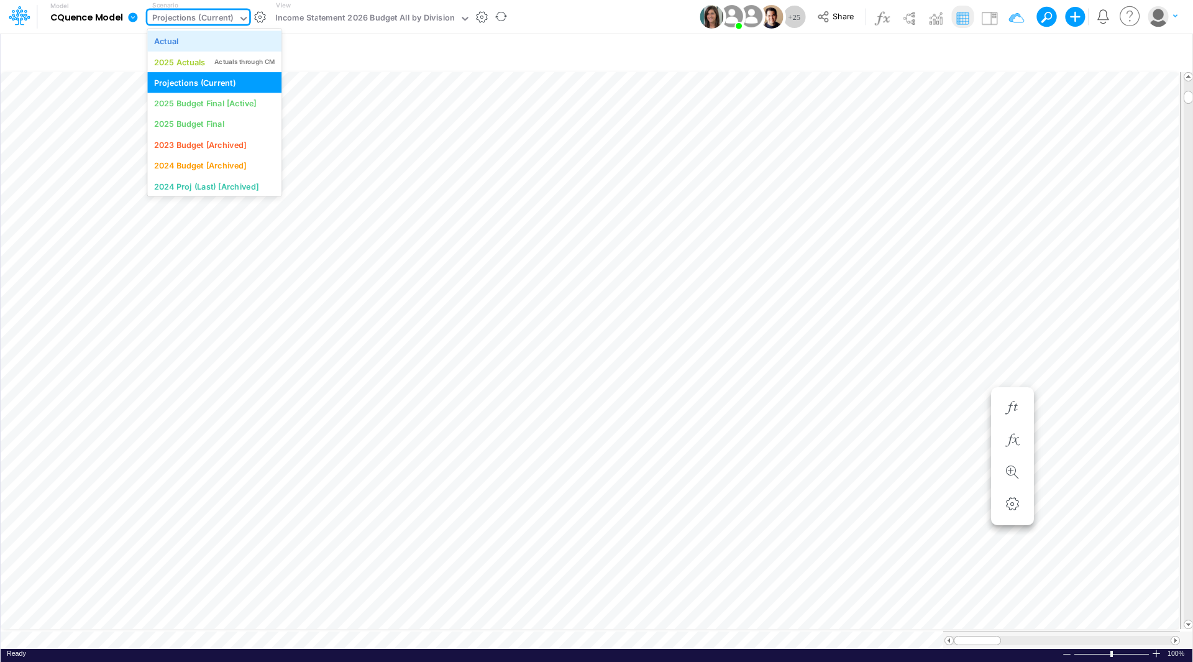
click at [216, 42] on div "Actual" at bounding box center [214, 41] width 121 height 12
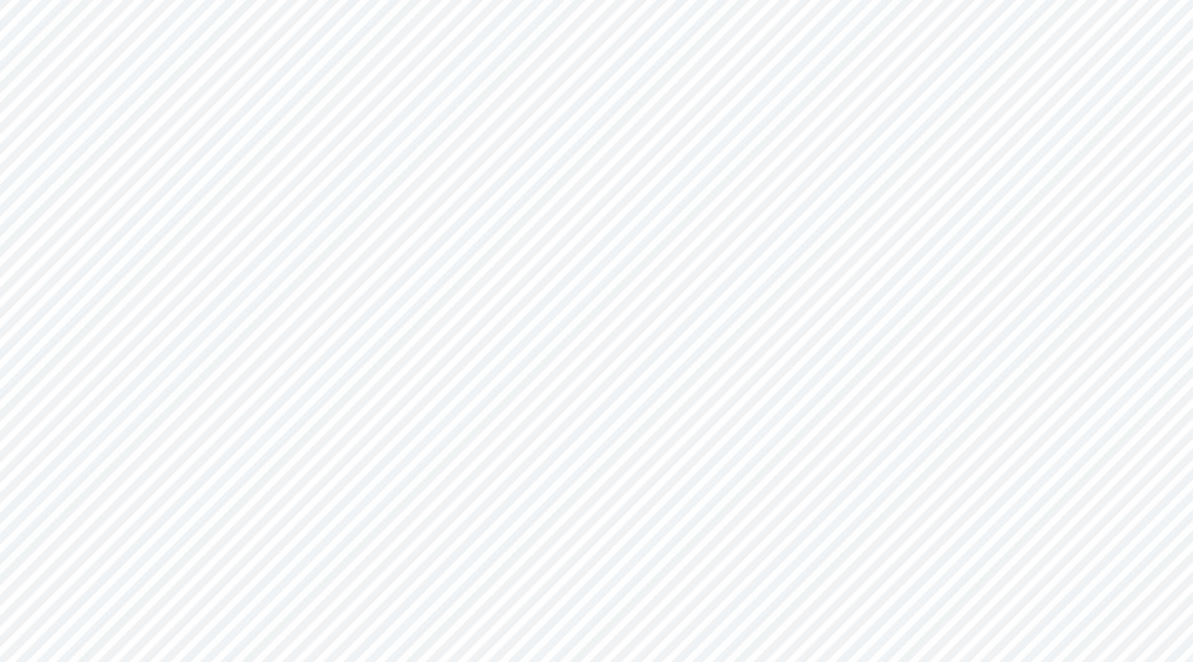
type input "Consolidated All by Month"
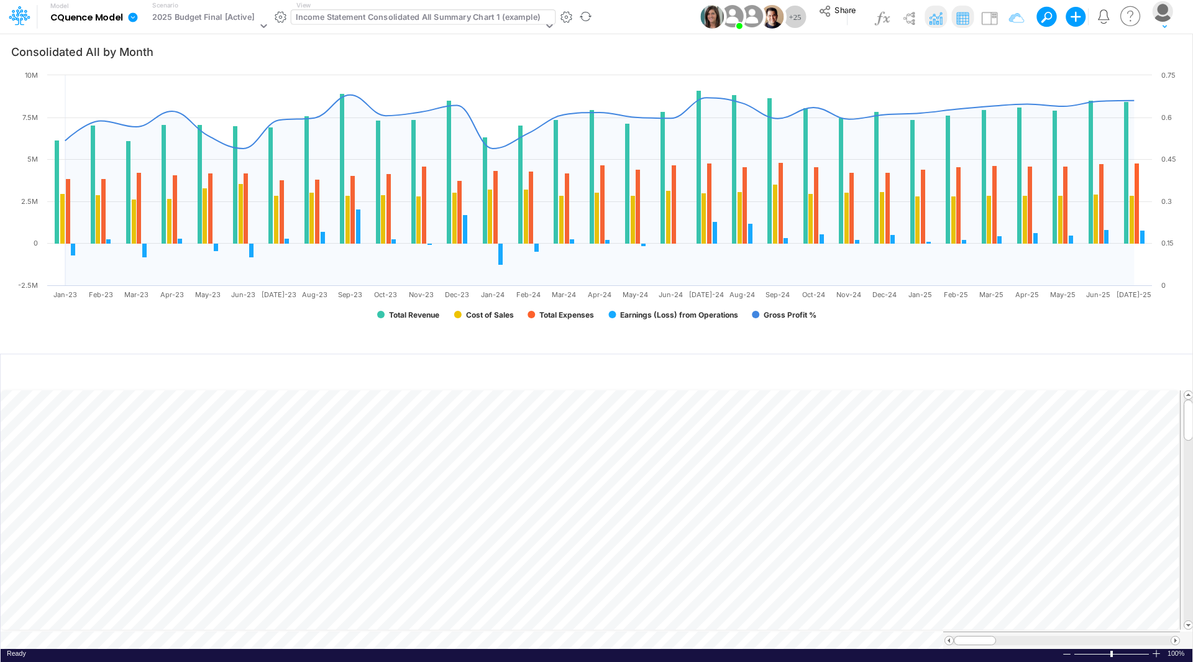
click at [367, 20] on div "Income Statement Consolidated All Summary Chart 1 (example)" at bounding box center [418, 18] width 244 height 14
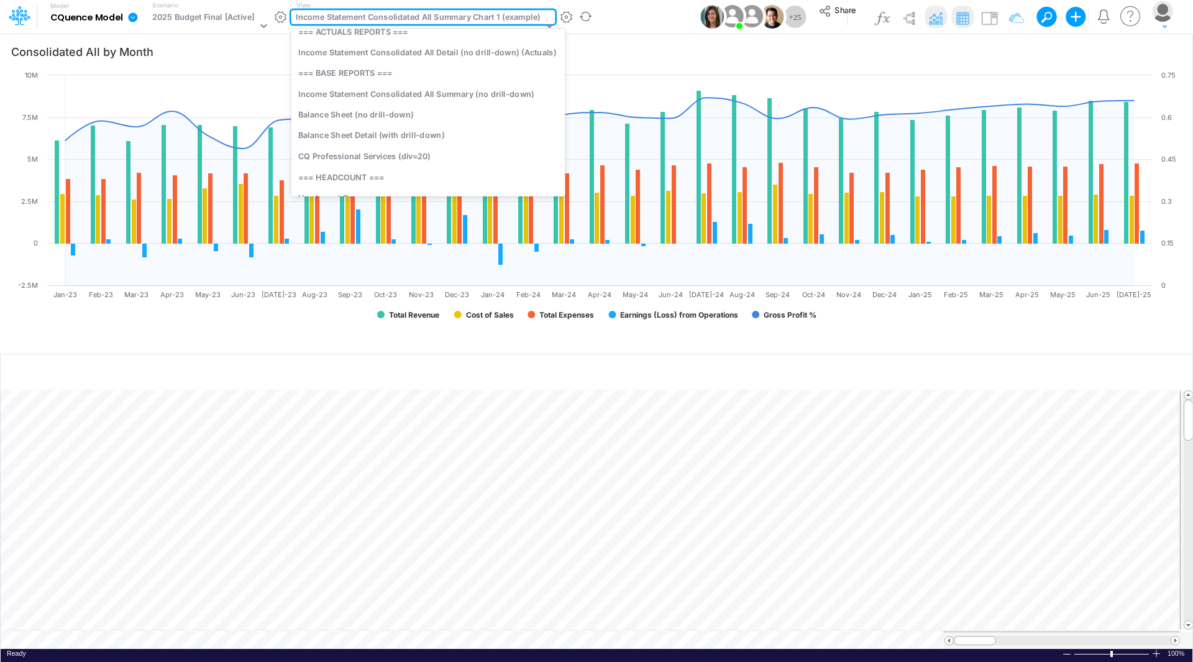
scroll to position [2386, 0]
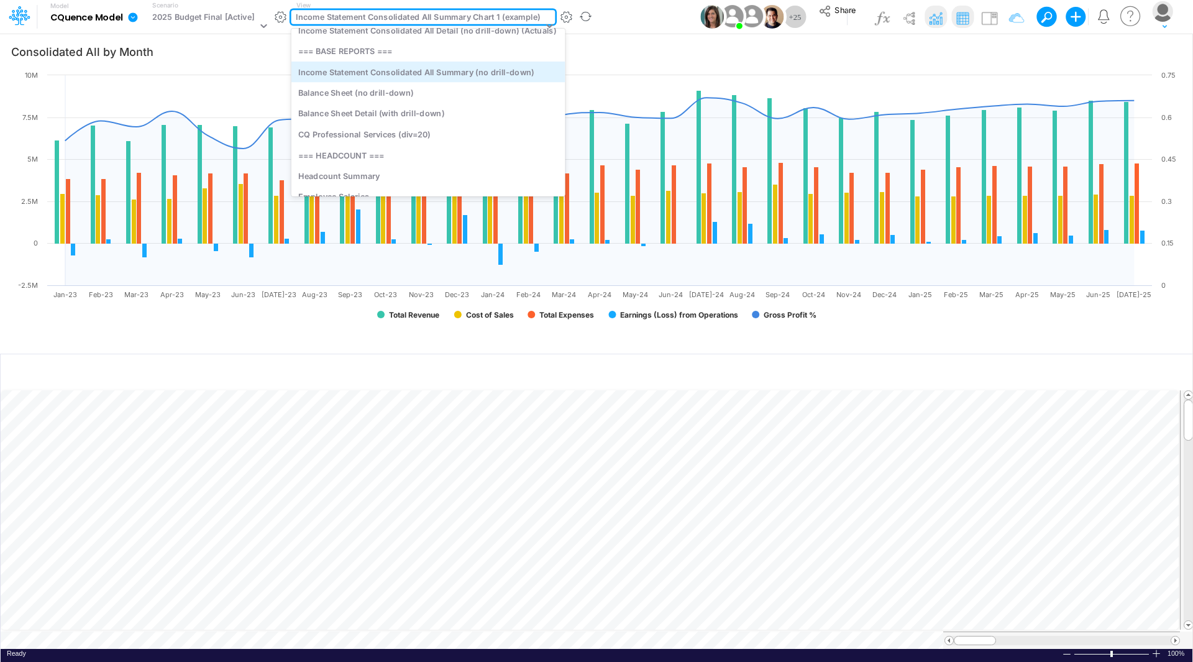
click at [392, 75] on div "Income Statement Consolidated All Summary (no drill-down)" at bounding box center [428, 71] width 274 height 20
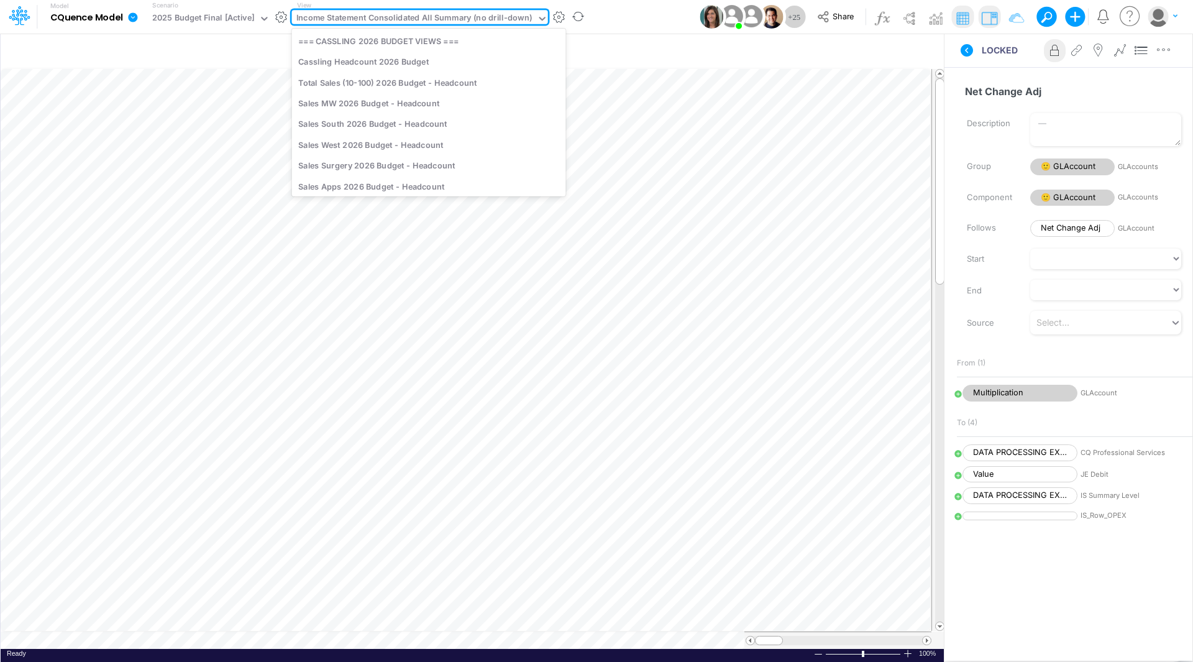
click at [398, 18] on div "Income Statement Consolidated All Summary (no drill-down)" at bounding box center [414, 19] width 236 height 14
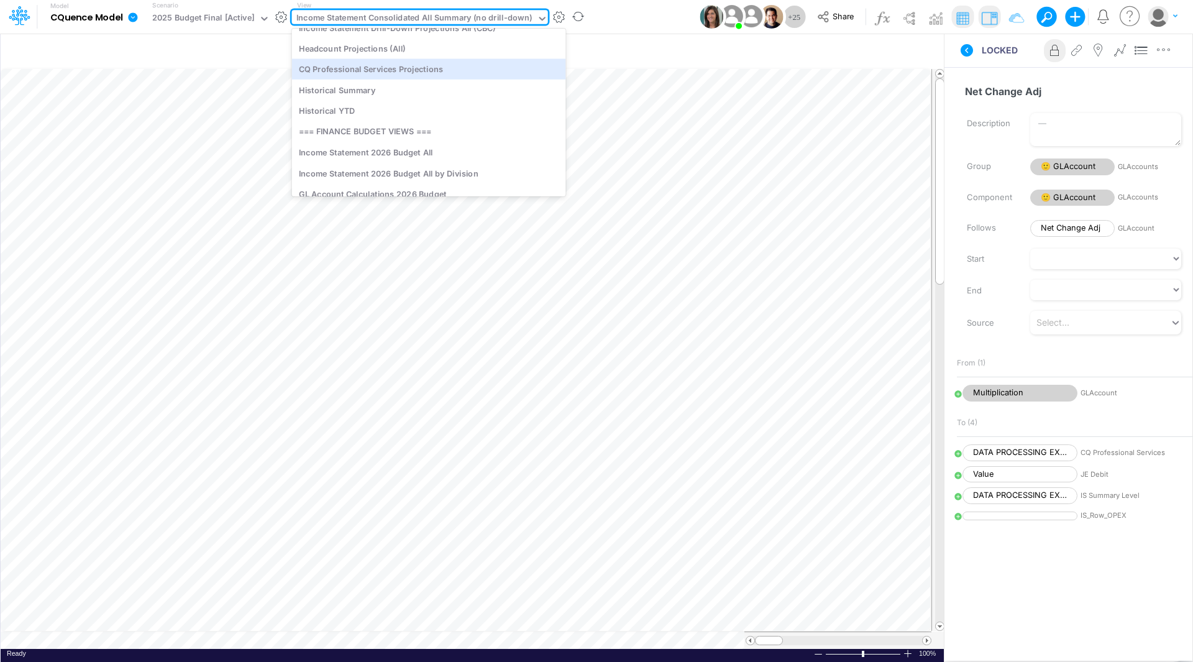
scroll to position [1739, 0]
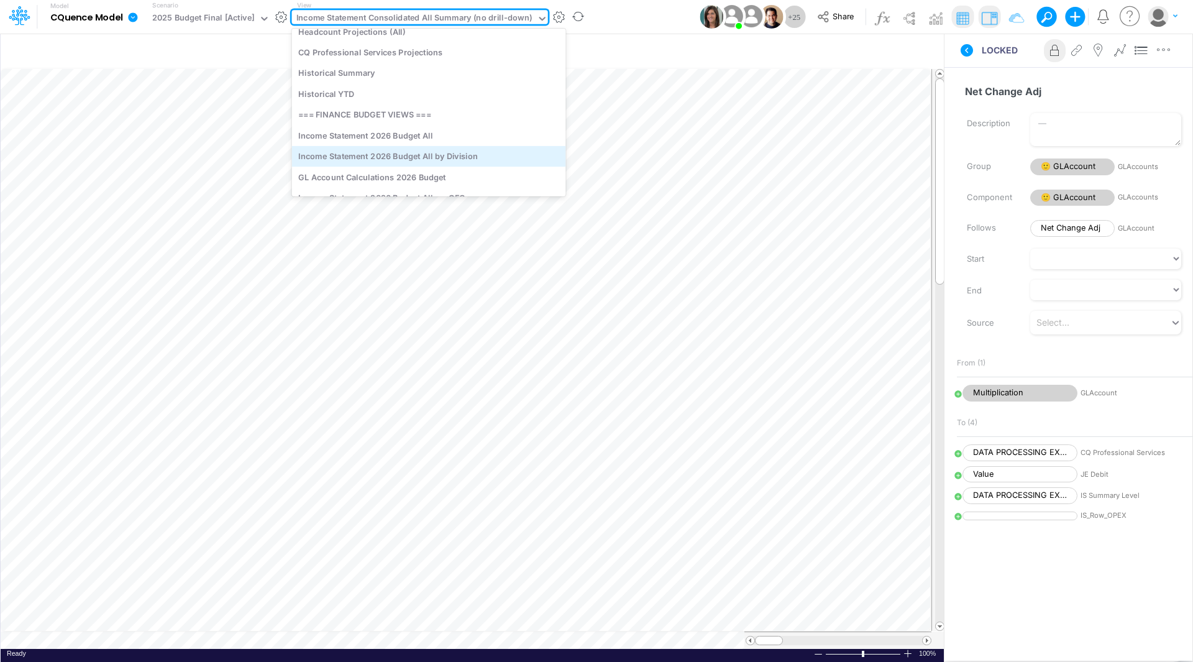
click at [469, 154] on div "Income Statement 2026 Budget All by Division" at bounding box center [429, 156] width 274 height 20
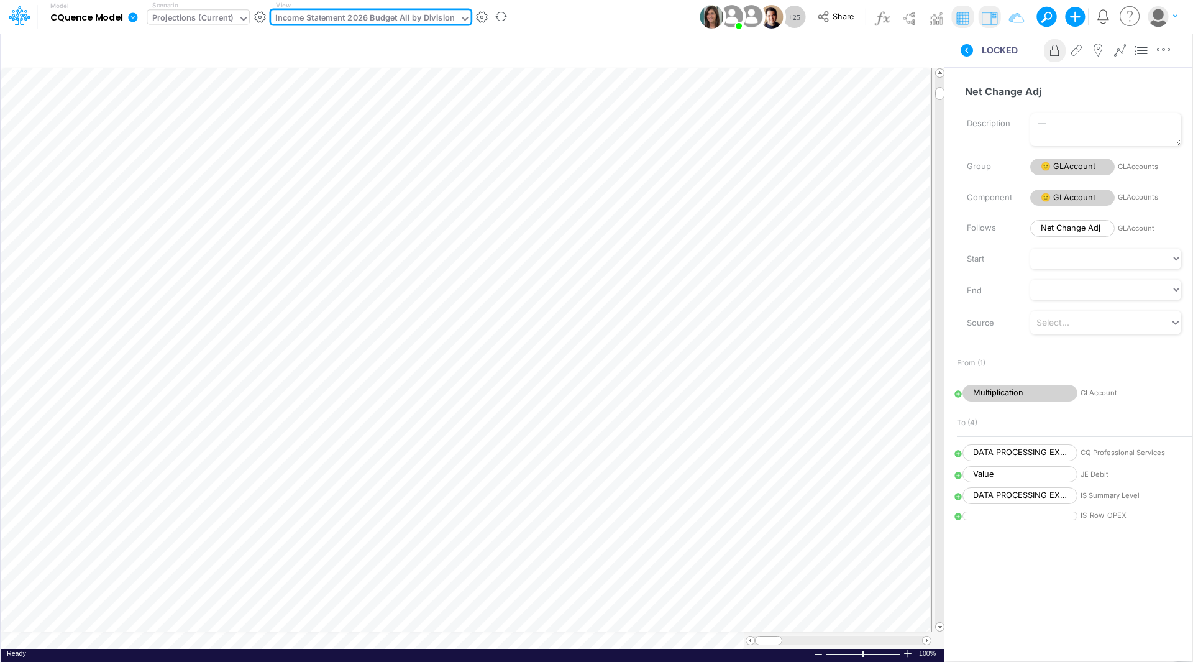
click at [221, 17] on div "Projections (Current)" at bounding box center [192, 19] width 81 height 14
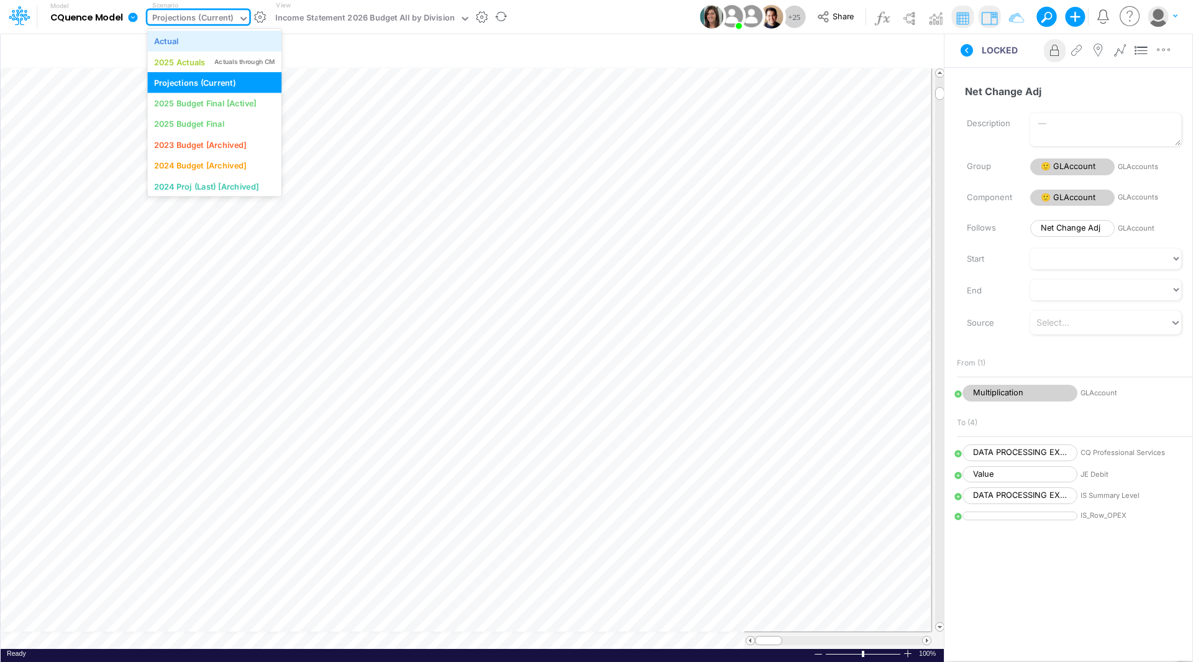
click at [184, 43] on div "Actual" at bounding box center [214, 41] width 121 height 12
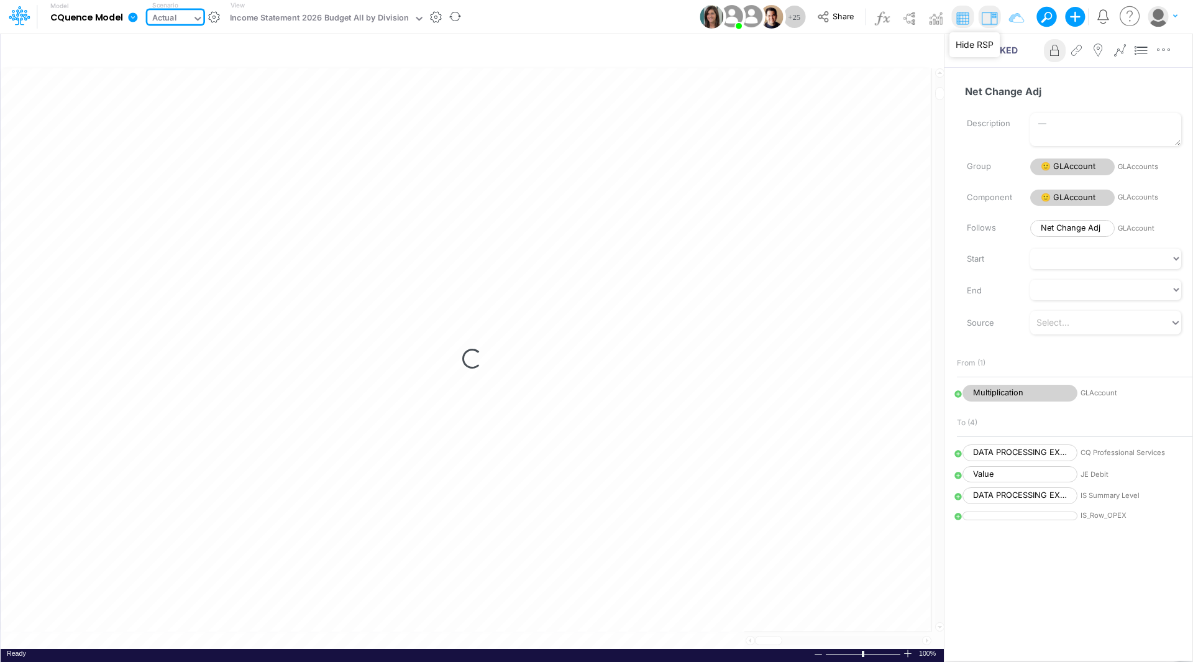
click at [987, 16] on img at bounding box center [989, 18] width 20 height 20
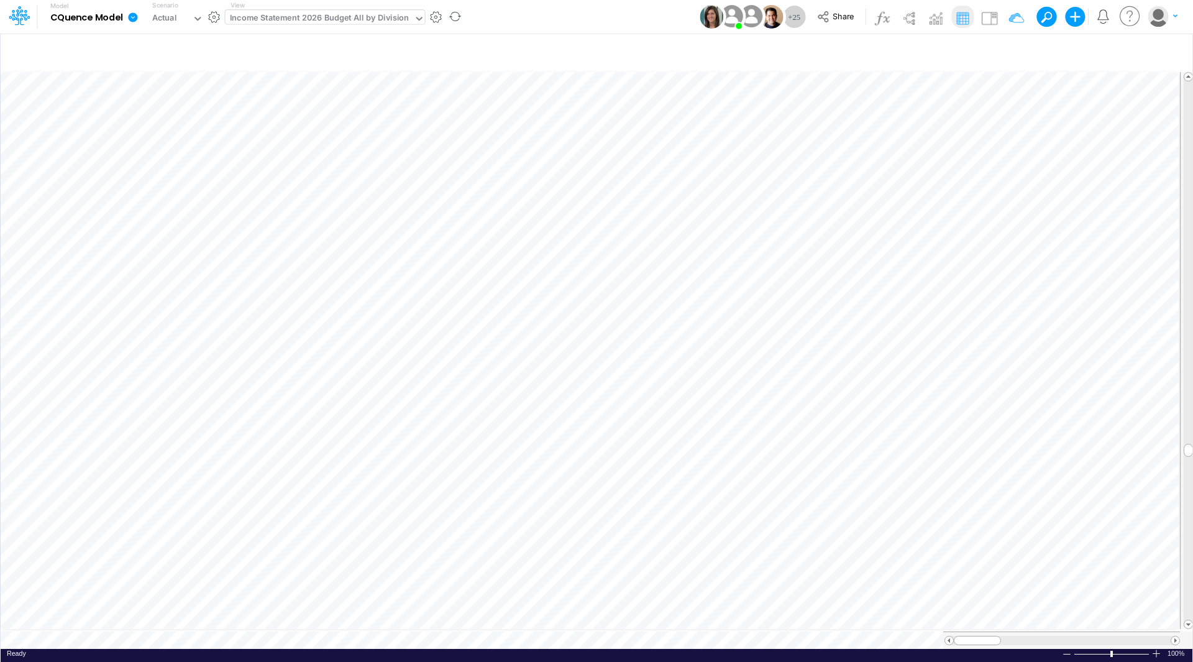
click at [322, 17] on div "Income Statement 2026 Budget All by Division" at bounding box center [320, 19] width 180 height 14
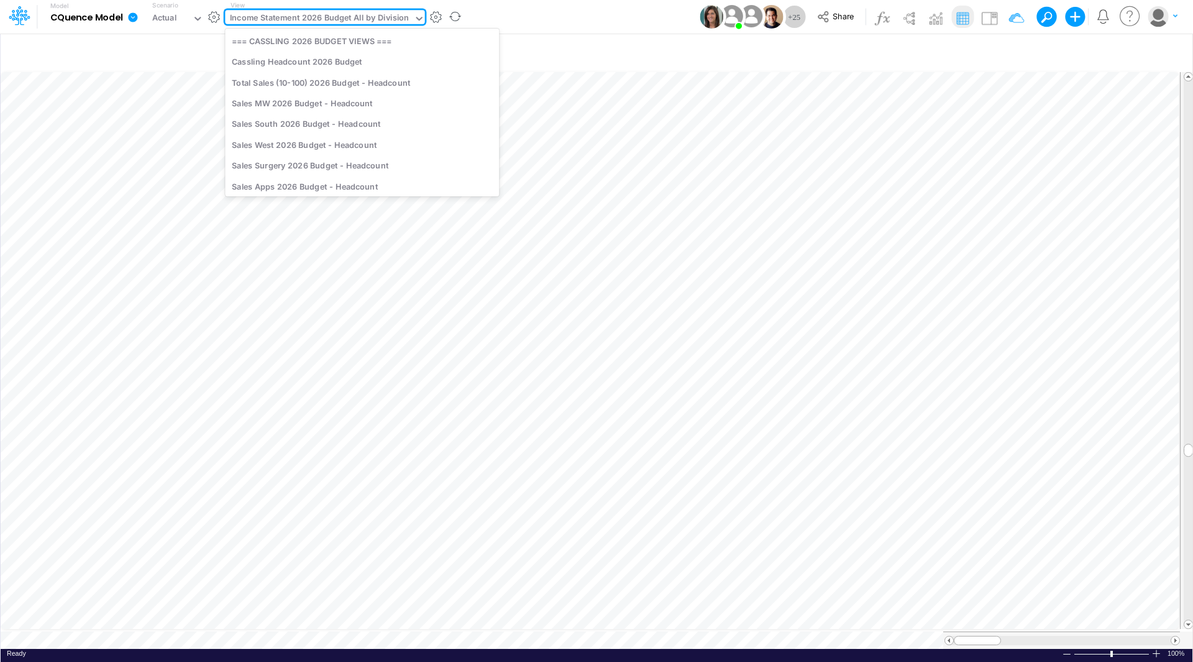
scroll to position [1714, 0]
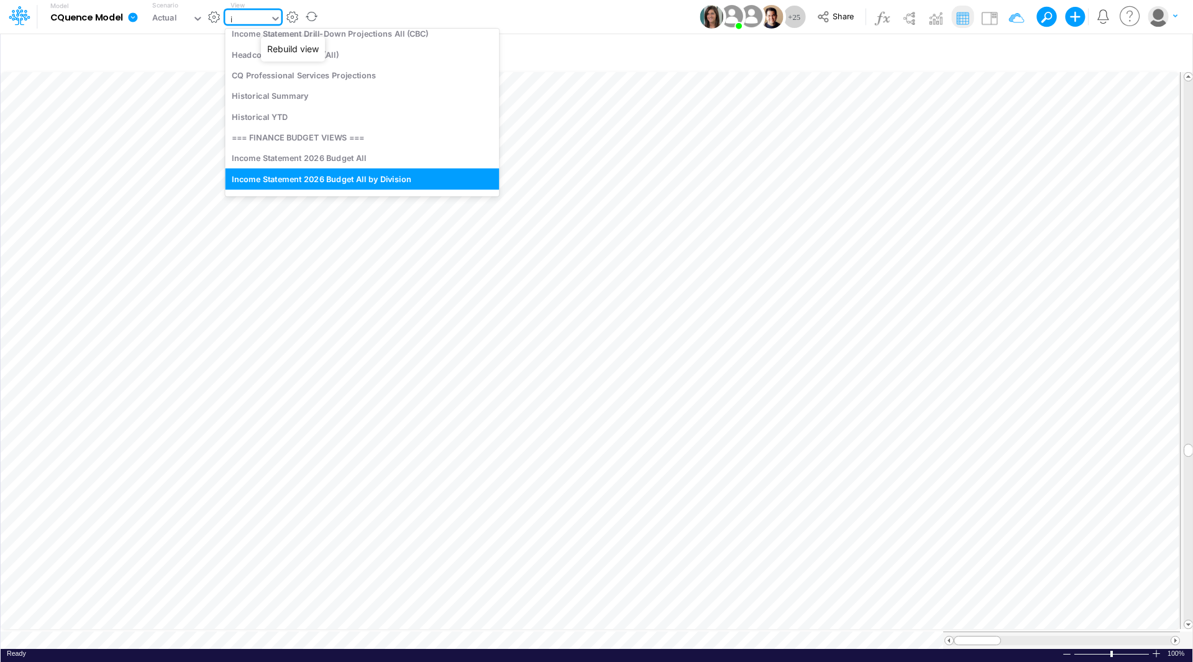
type input "it"
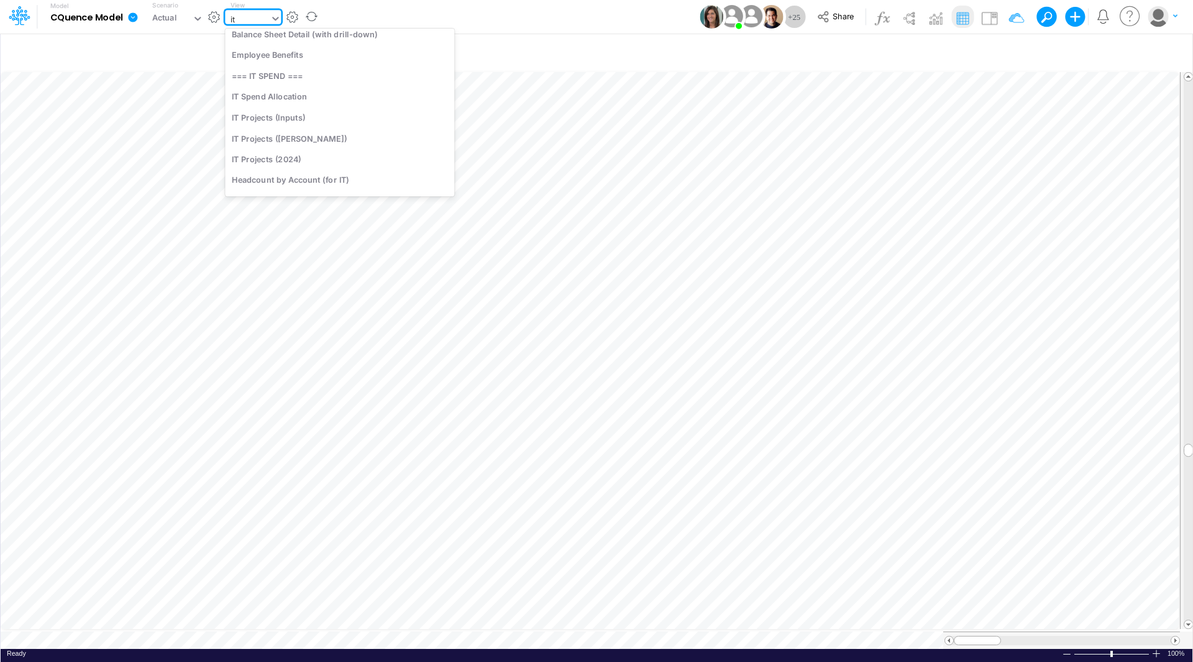
scroll to position [0, 0]
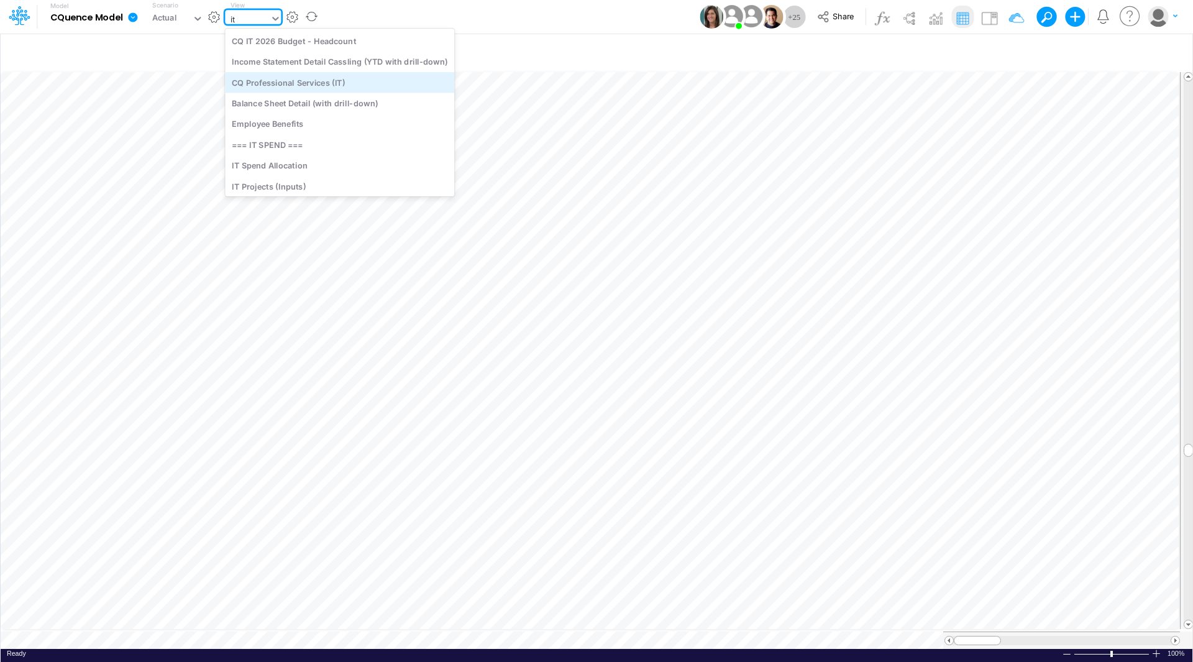
click at [331, 81] on div "CQ Professional Services (IT)" at bounding box center [339, 82] width 229 height 20
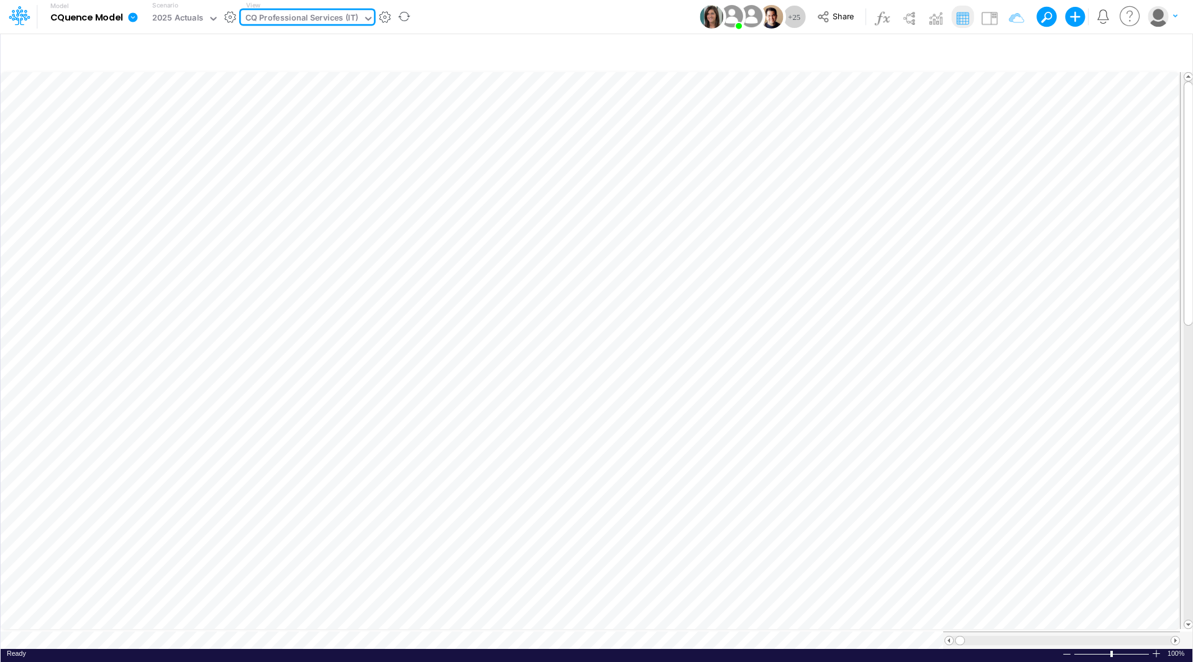
click at [703, 631] on div "Paste Cut Copy AutoFill Ready 100% Sum: null Max: null Min: null Numerical Coun…" at bounding box center [596, 359] width 1191 height 579
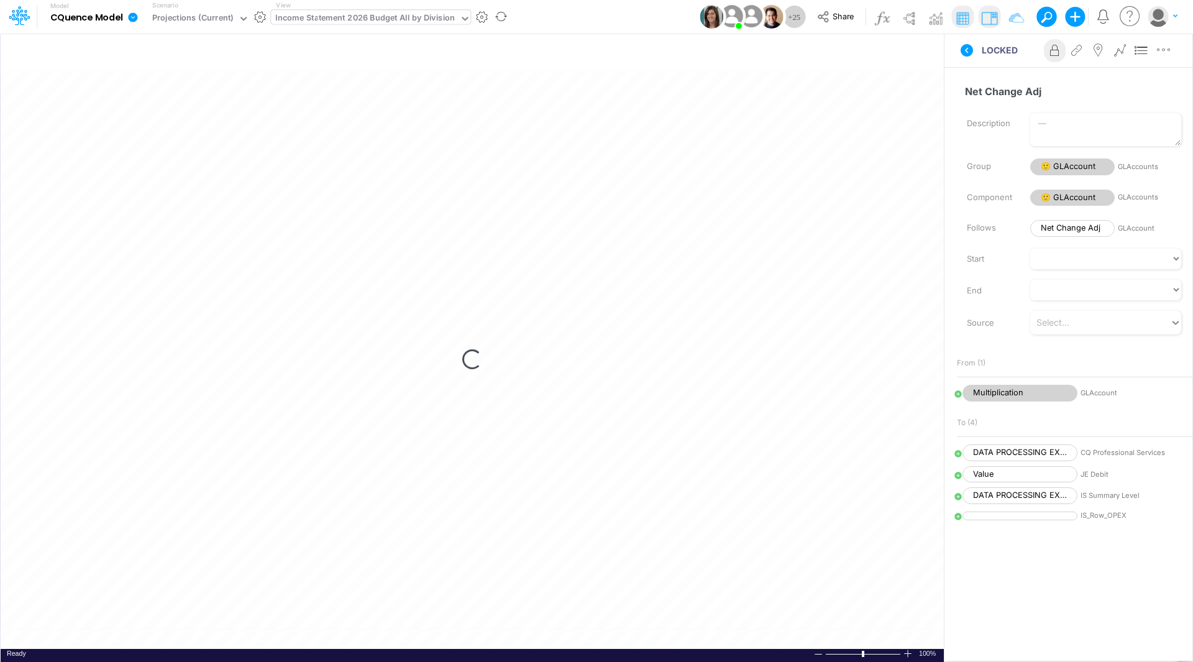
scroll to position [6, 0]
click at [201, 18] on div "Projections (Current)" at bounding box center [192, 19] width 81 height 14
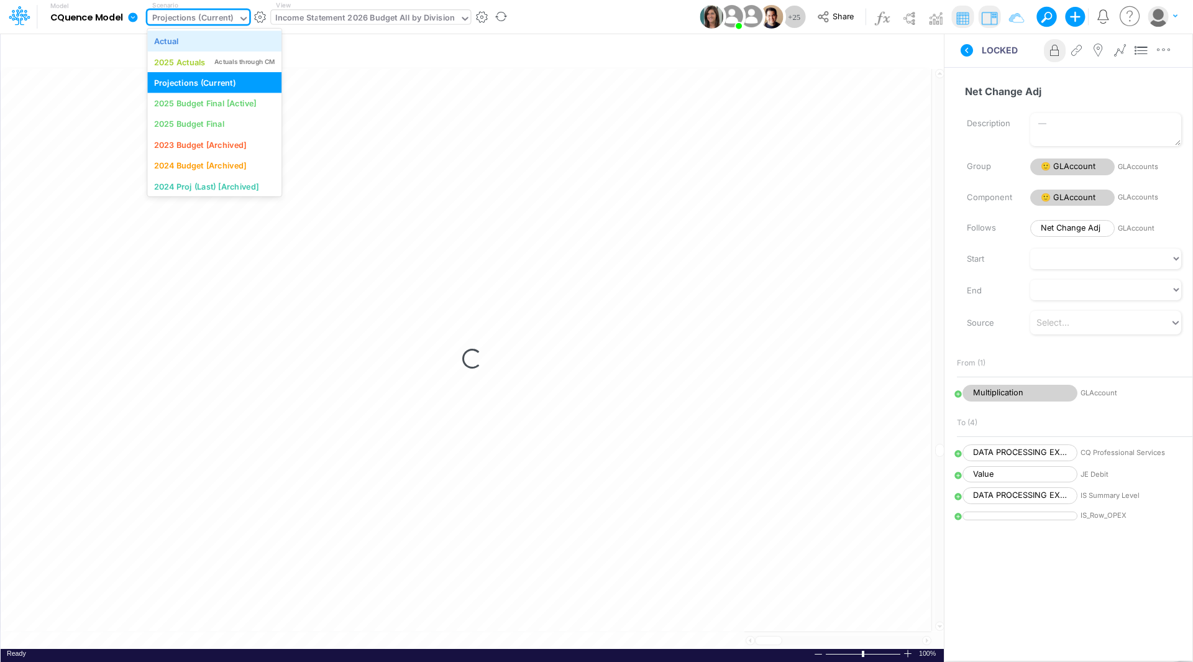
click at [182, 42] on div "Actual" at bounding box center [214, 41] width 121 height 12
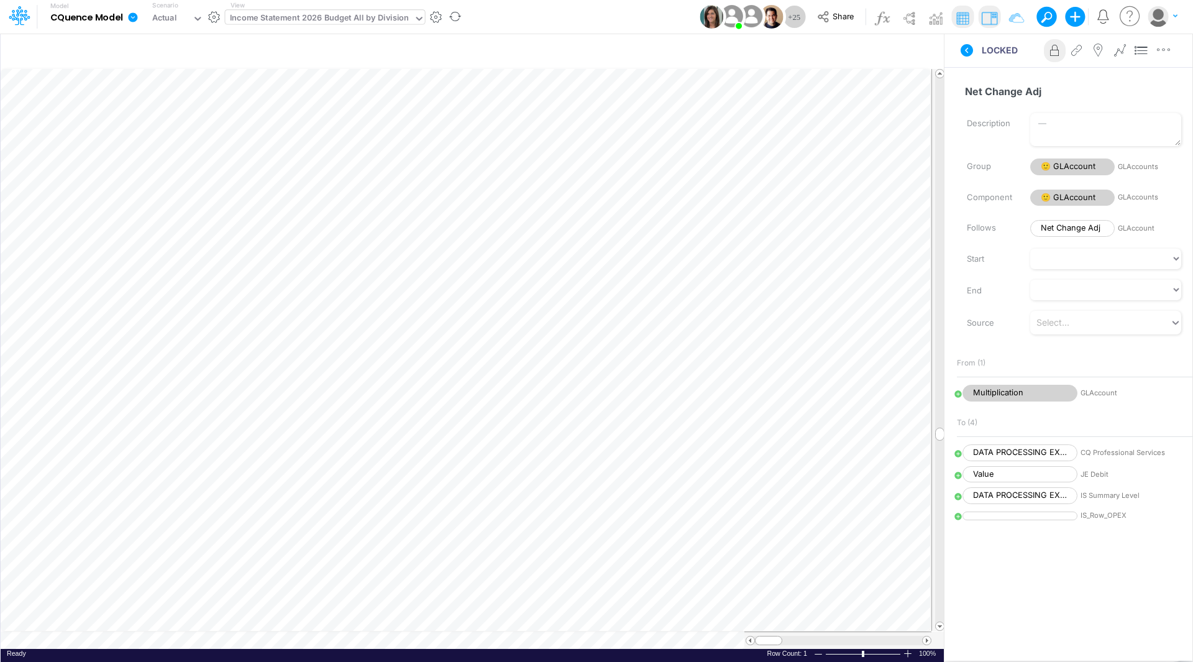
scroll to position [6, 1]
click at [347, 17] on div "Income Statement 2026 Budget All by Division" at bounding box center [320, 19] width 180 height 14
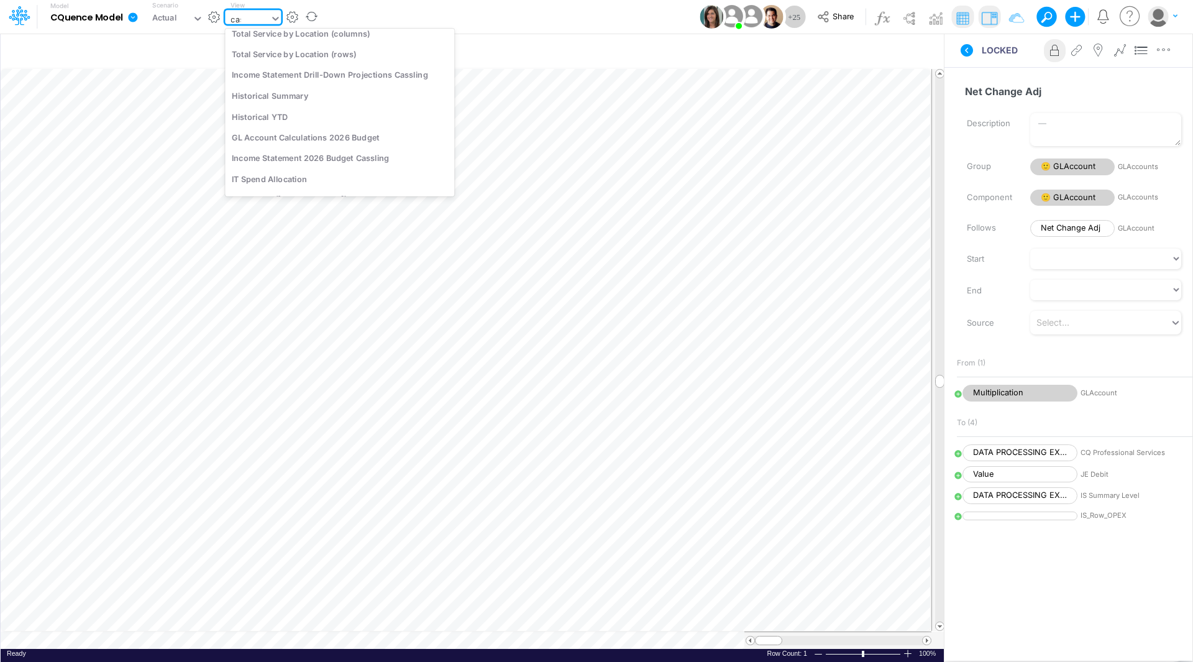
scroll to position [211, 0]
type input "cassling"
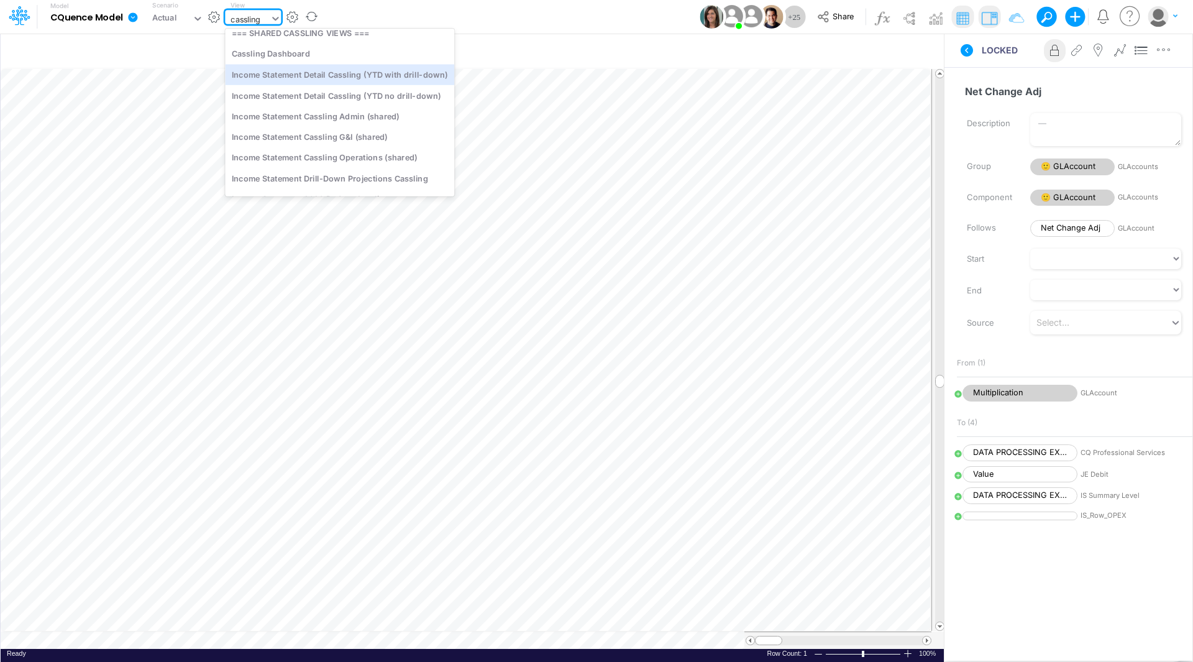
click at [389, 80] on div "Income Statement Detail Cassling (YTD with drill-down)" at bounding box center [339, 74] width 229 height 20
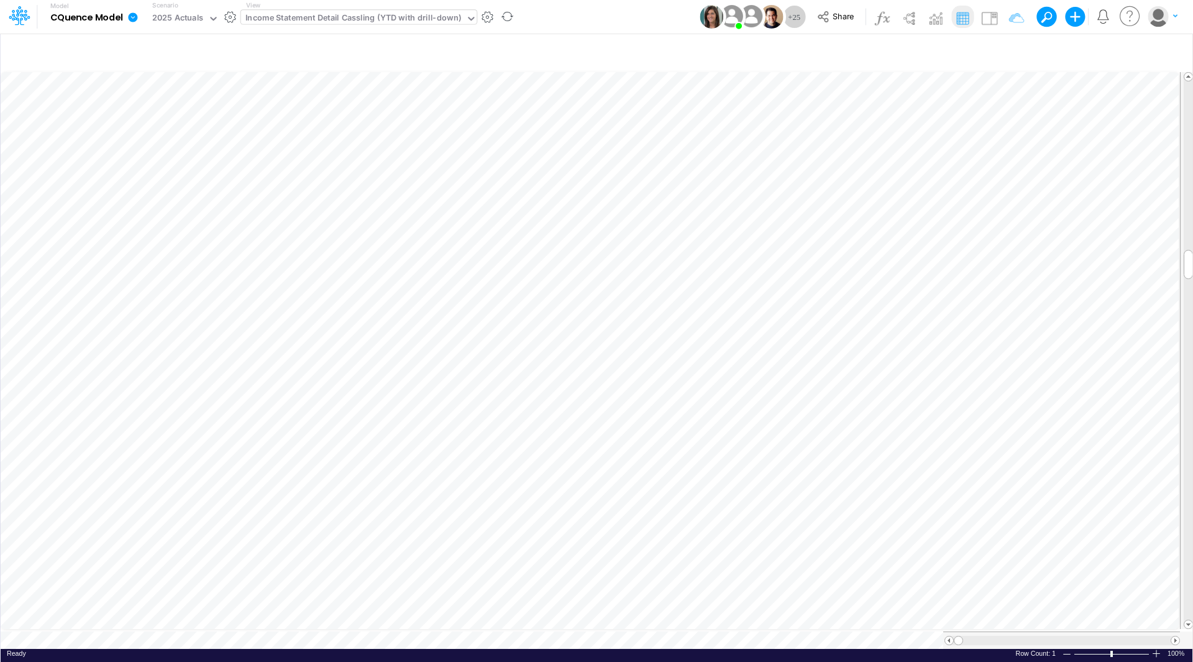
scroll to position [6, 1]
click at [1170, 635] on div at bounding box center [1174, 639] width 9 height 9
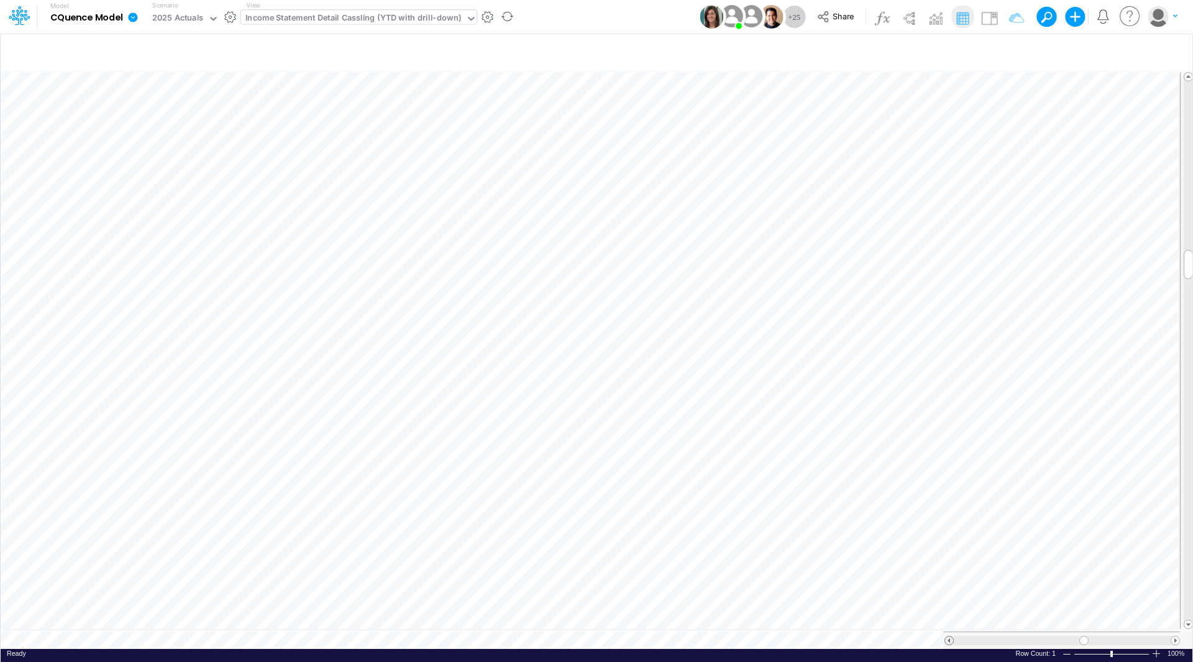
click at [946, 636] on span at bounding box center [949, 640] width 8 height 8
click at [1176, 636] on span at bounding box center [1175, 640] width 8 height 8
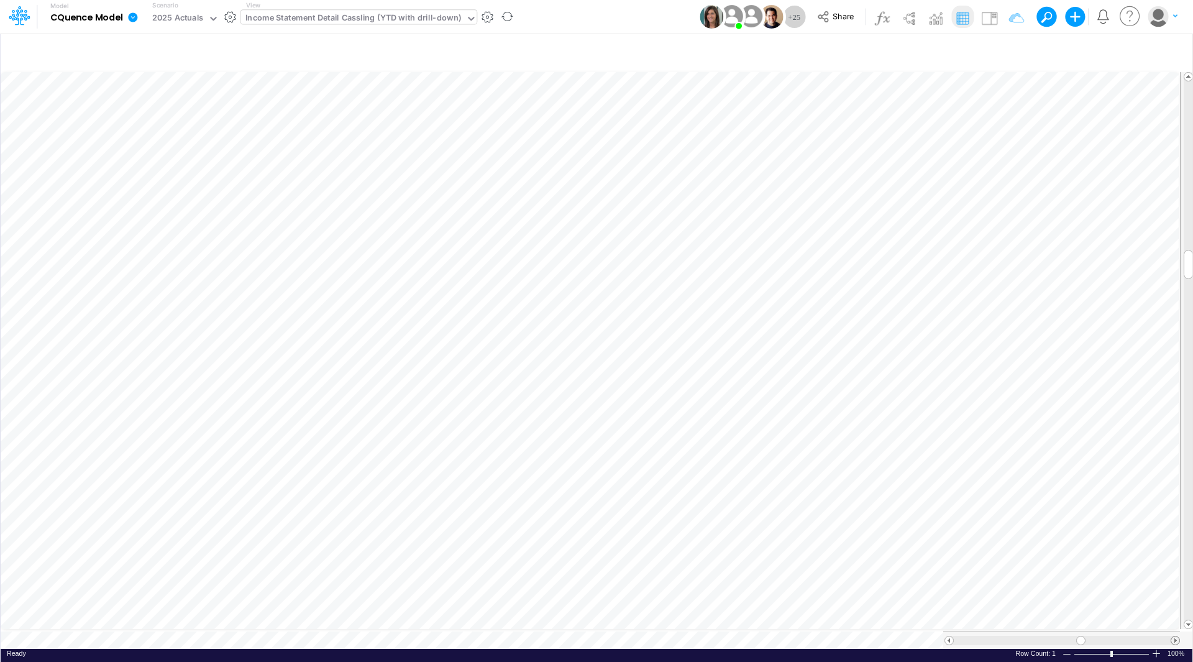
click at [1176, 636] on span at bounding box center [1175, 640] width 8 height 8
click at [198, 17] on div "2025 Actuals" at bounding box center [178, 19] width 52 height 14
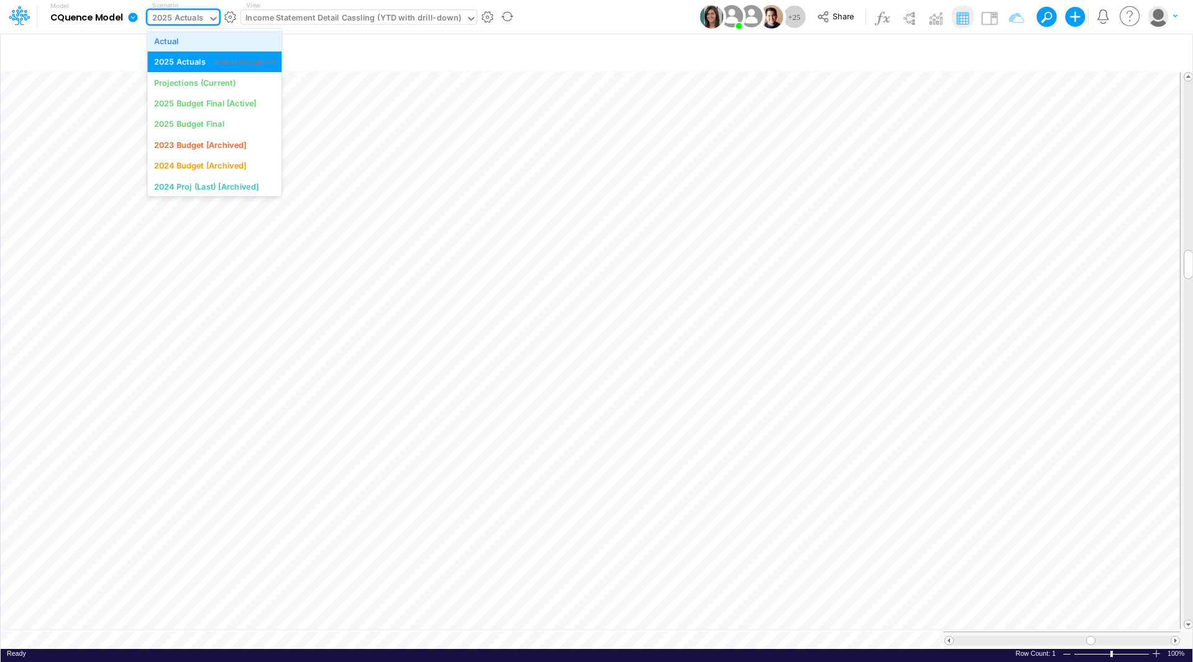
click at [188, 42] on div "Actual" at bounding box center [214, 41] width 121 height 12
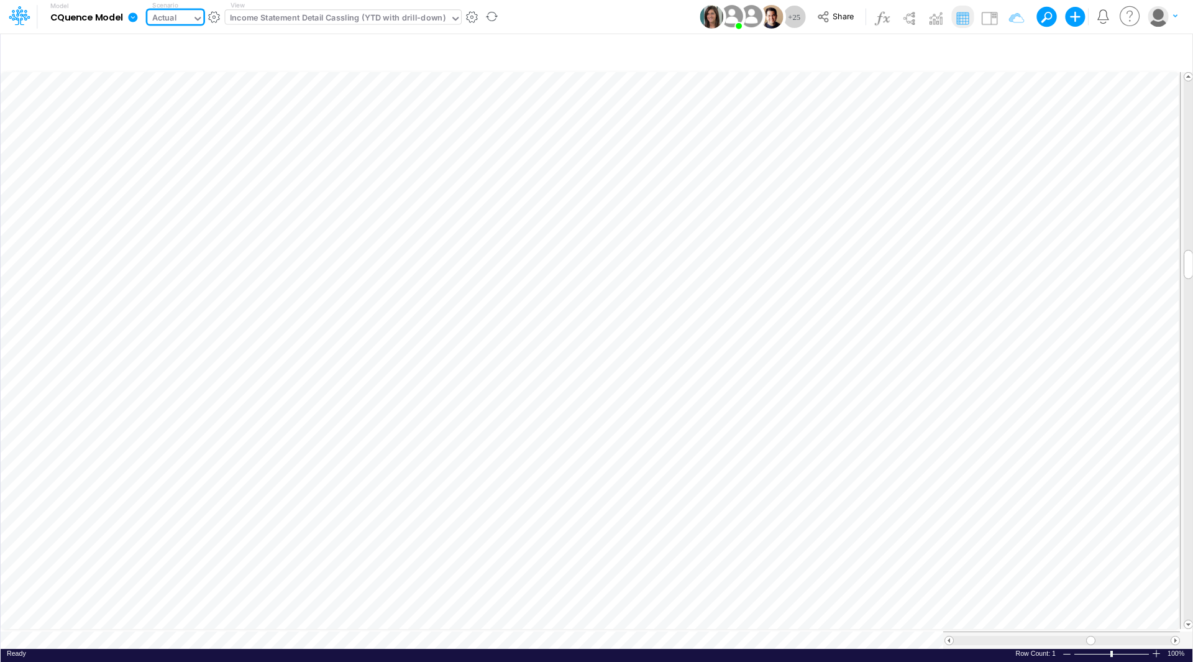
click at [378, 16] on div "Income Statement Detail Cassling (YTD with drill-down)" at bounding box center [338, 19] width 216 height 14
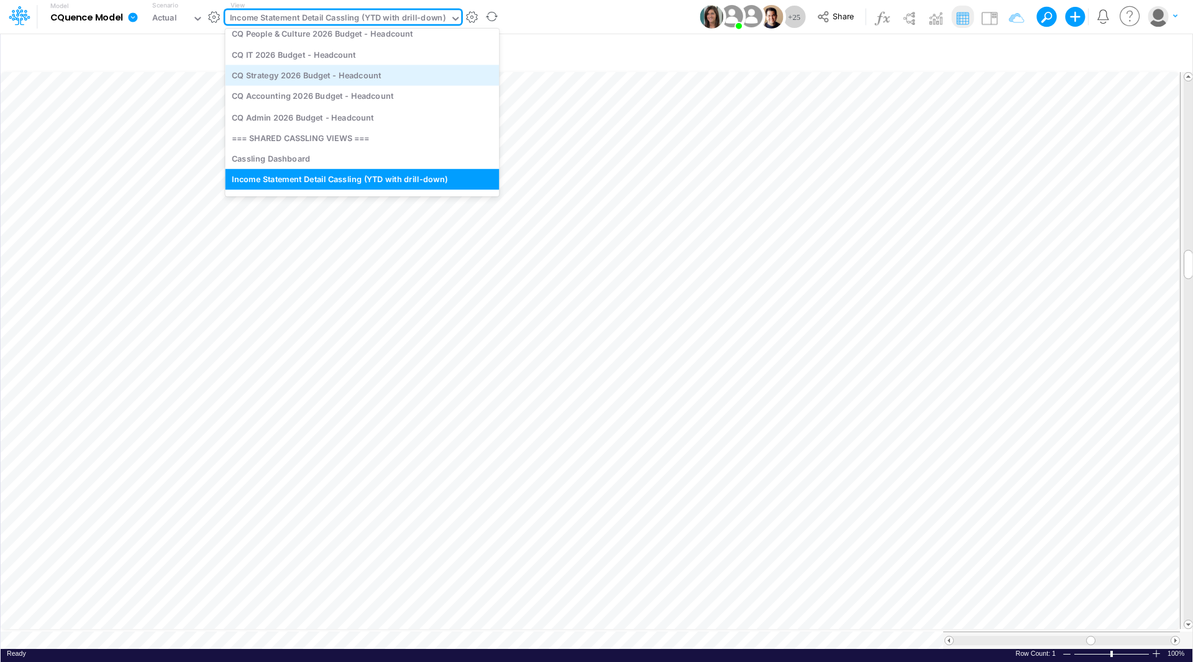
scroll to position [577, 0]
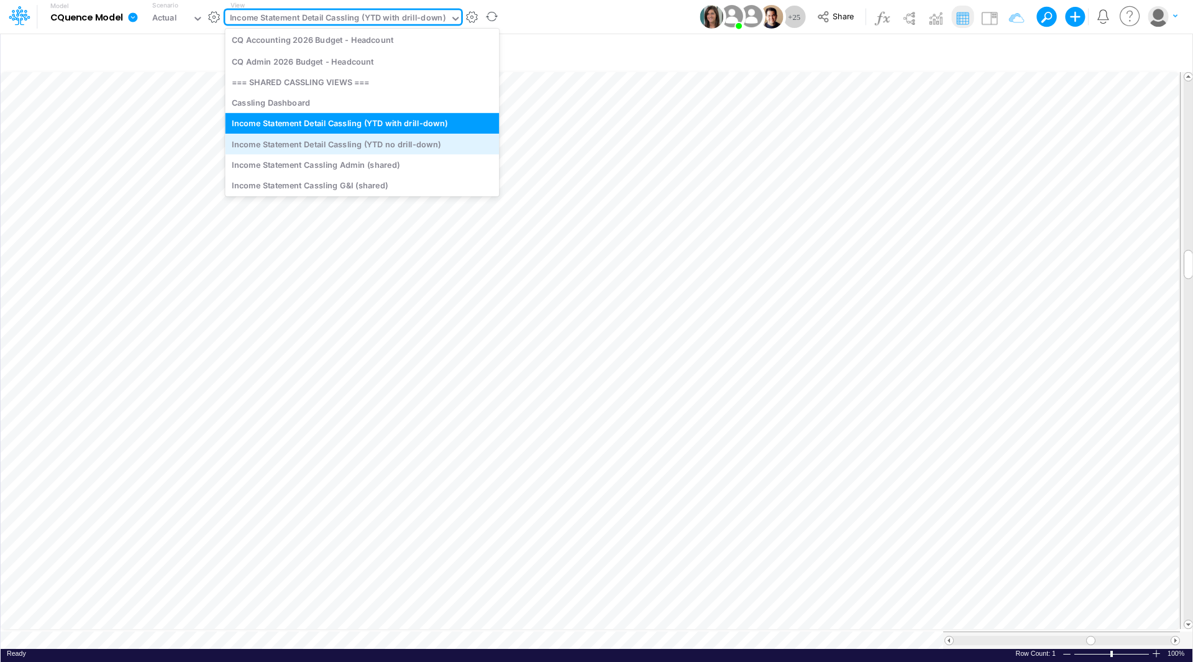
click at [372, 143] on div "Income Statement Detail Cassling (YTD no drill-down)" at bounding box center [362, 144] width 274 height 20
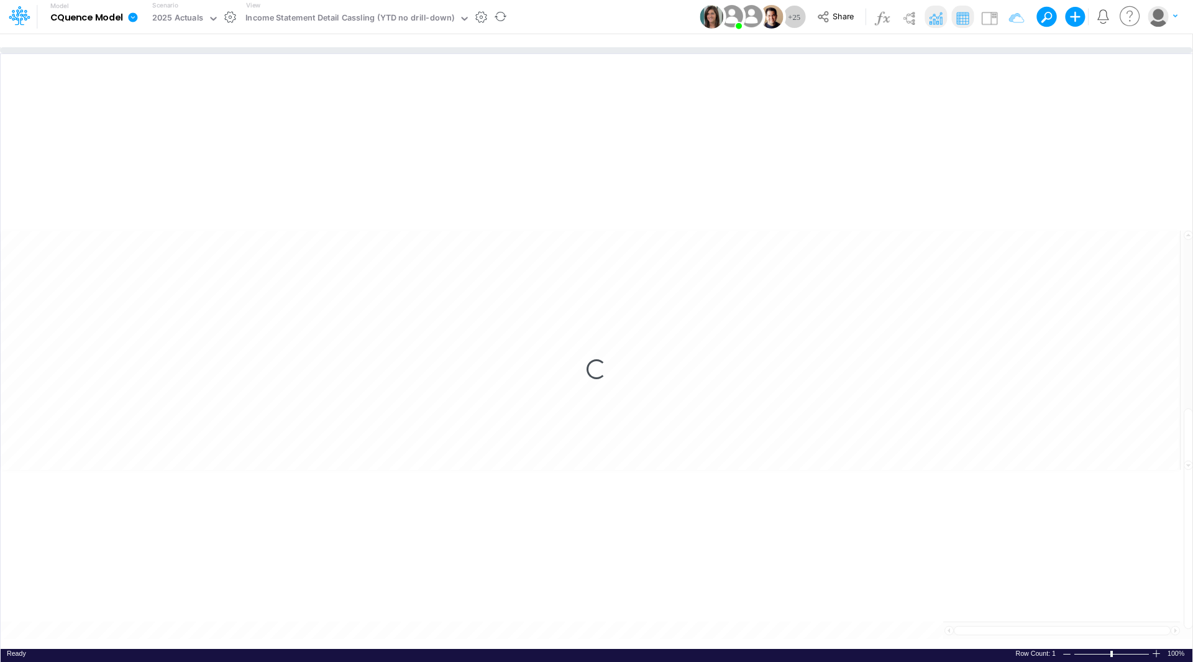
drag, startPoint x: 590, startPoint y: 347, endPoint x: 581, endPoint y: 43, distance: 304.5
click at [581, 47] on div at bounding box center [596, 50] width 1192 height 6
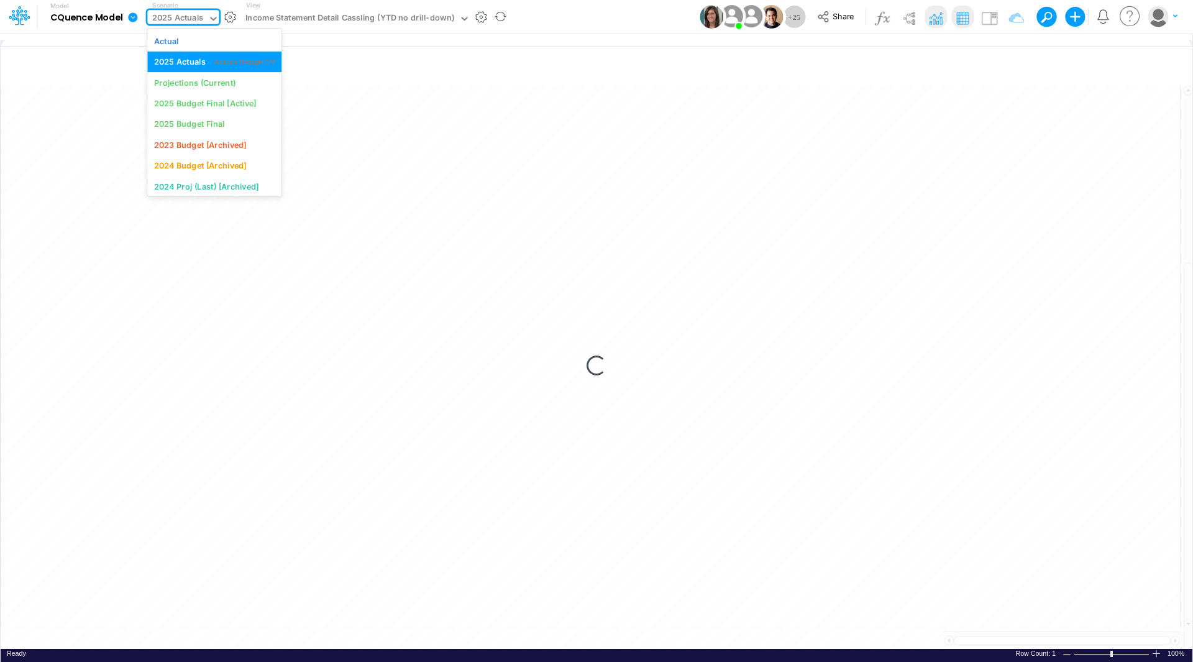
click at [206, 24] on input "text" at bounding box center [206, 19] width 1 height 12
click at [207, 81] on div "Projections (Current)" at bounding box center [194, 82] width 81 height 12
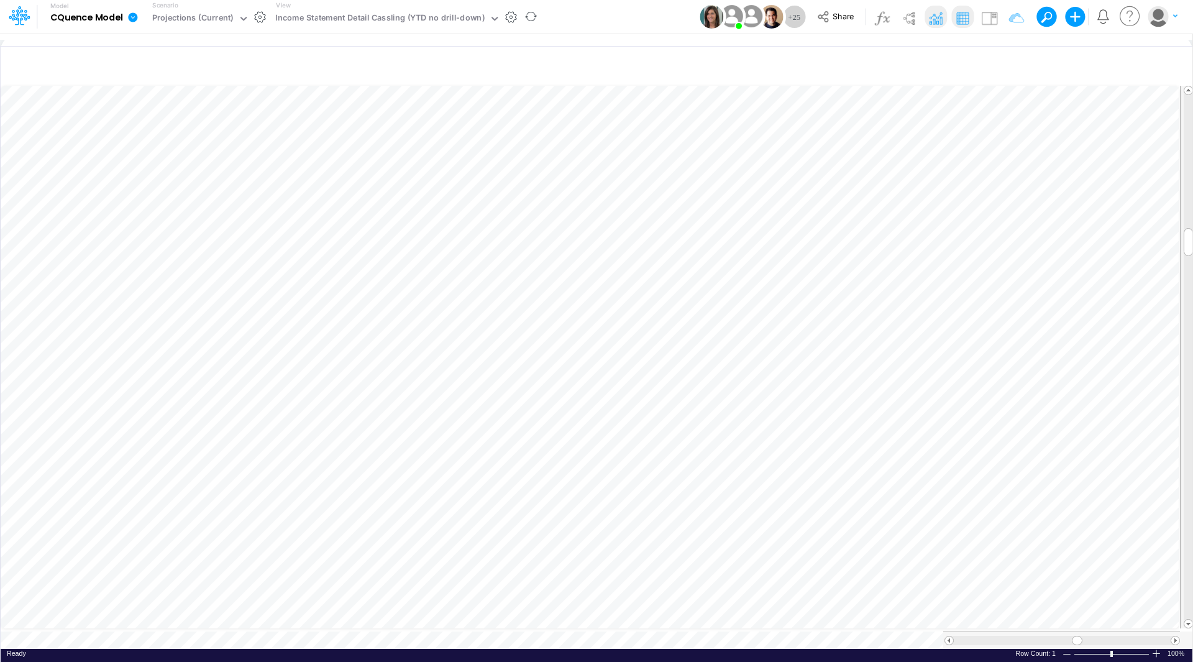
scroll to position [6, 1]
click at [1177, 636] on span at bounding box center [1175, 640] width 8 height 8
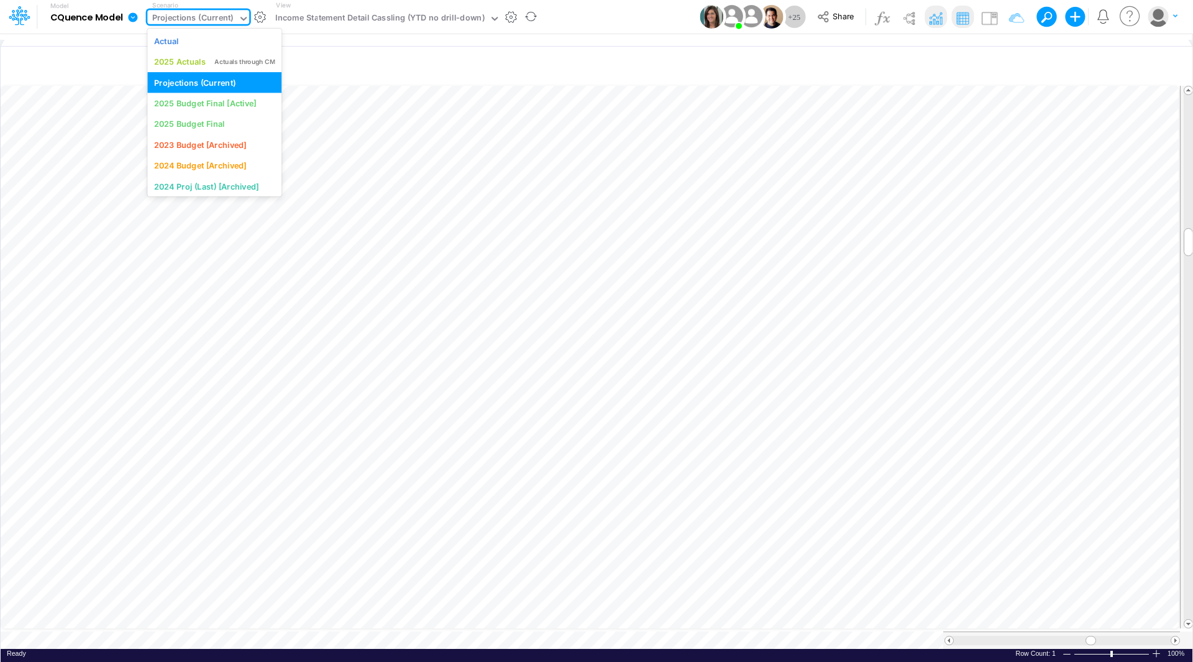
click at [212, 15] on div "Projections (Current)" at bounding box center [192, 19] width 81 height 14
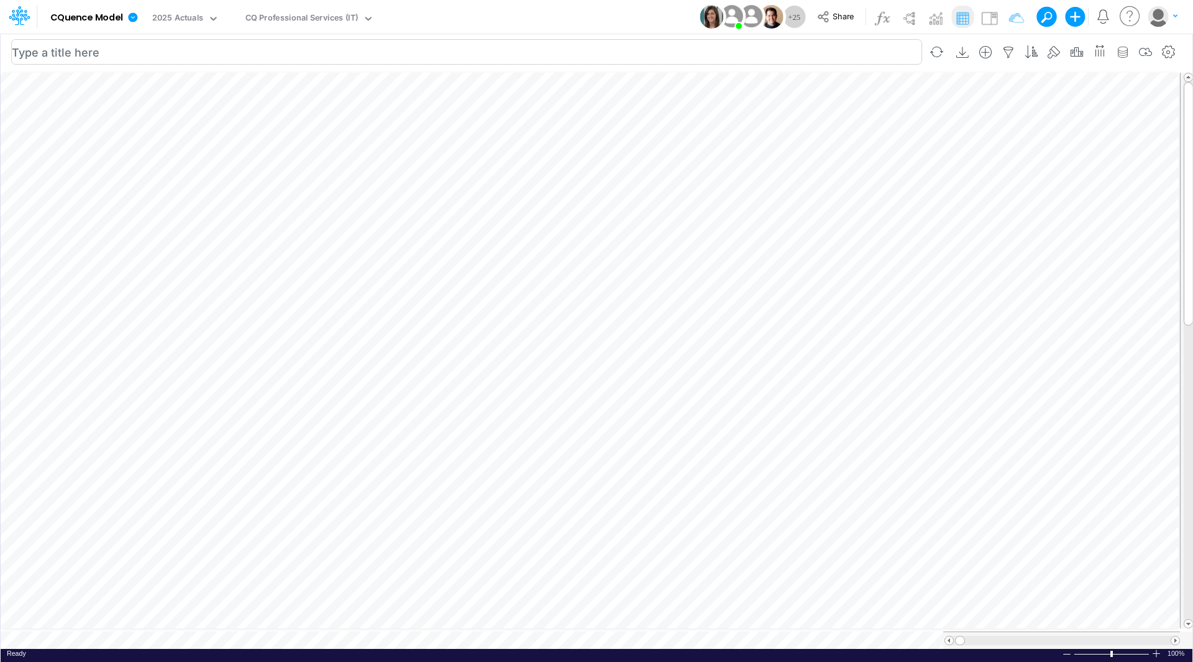
scroll to position [6, 0]
click at [1180, 634] on div at bounding box center [1187, 639] width 14 height 17
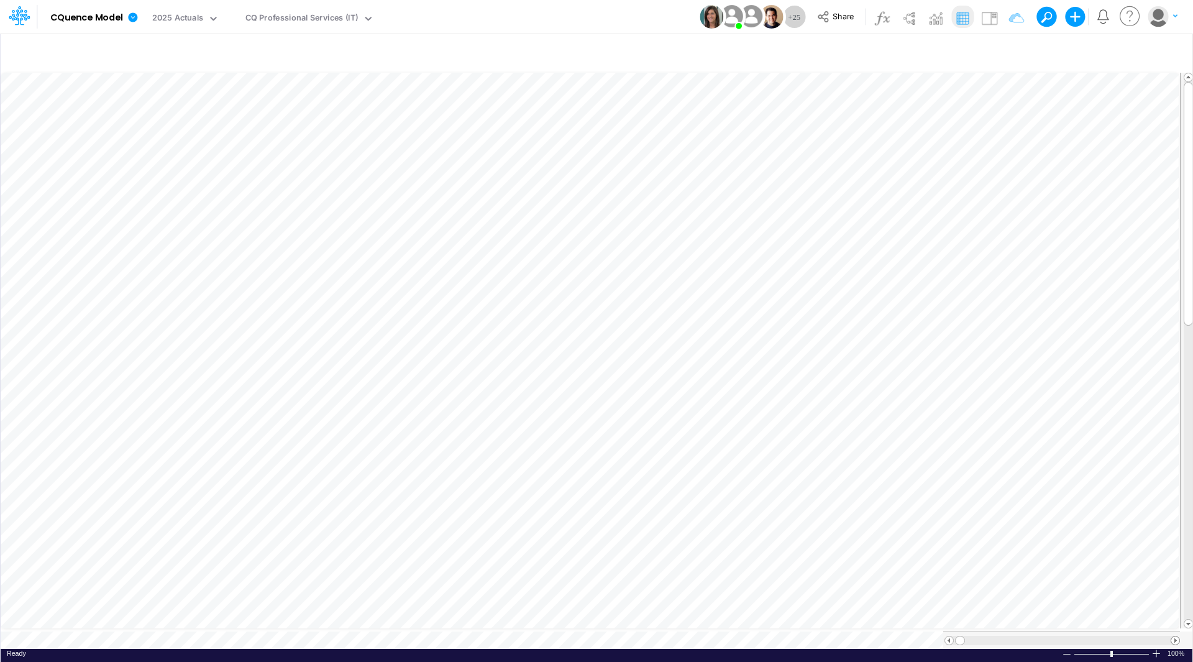
click at [1173, 636] on span at bounding box center [1175, 640] width 8 height 8
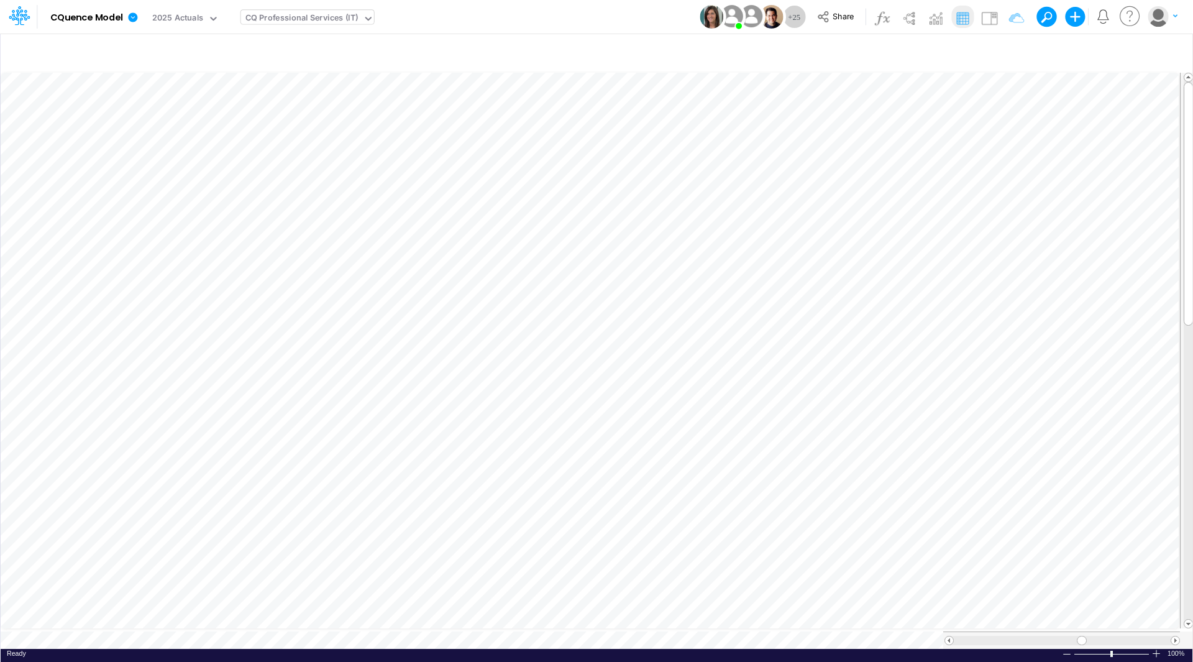
click at [296, 20] on div "CQ Professional Services (IT)" at bounding box center [301, 19] width 113 height 14
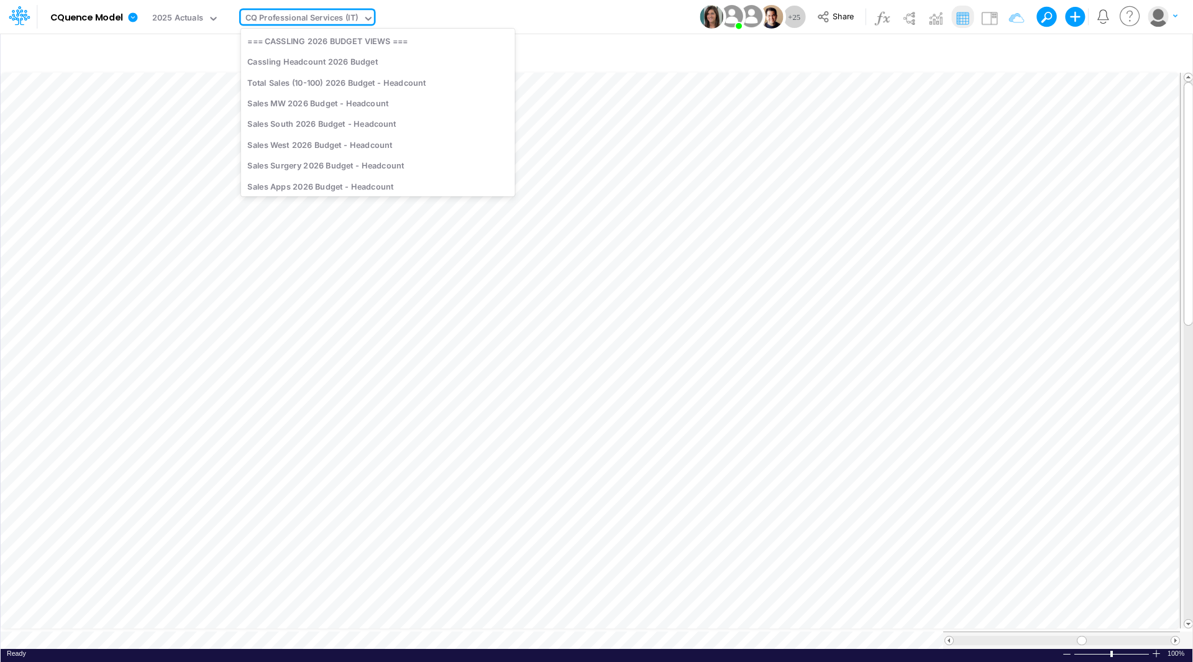
scroll to position [745, 0]
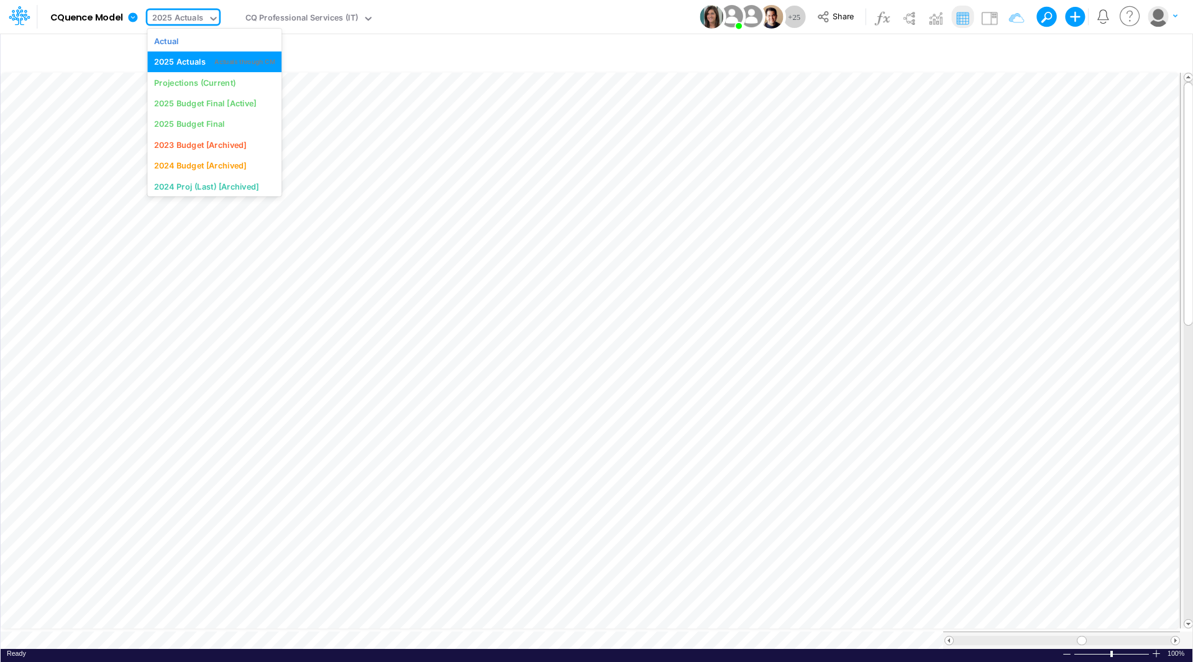
click at [178, 20] on div "2025 Actuals" at bounding box center [178, 19] width 52 height 14
click at [180, 42] on div "Actual" at bounding box center [214, 41] width 121 height 12
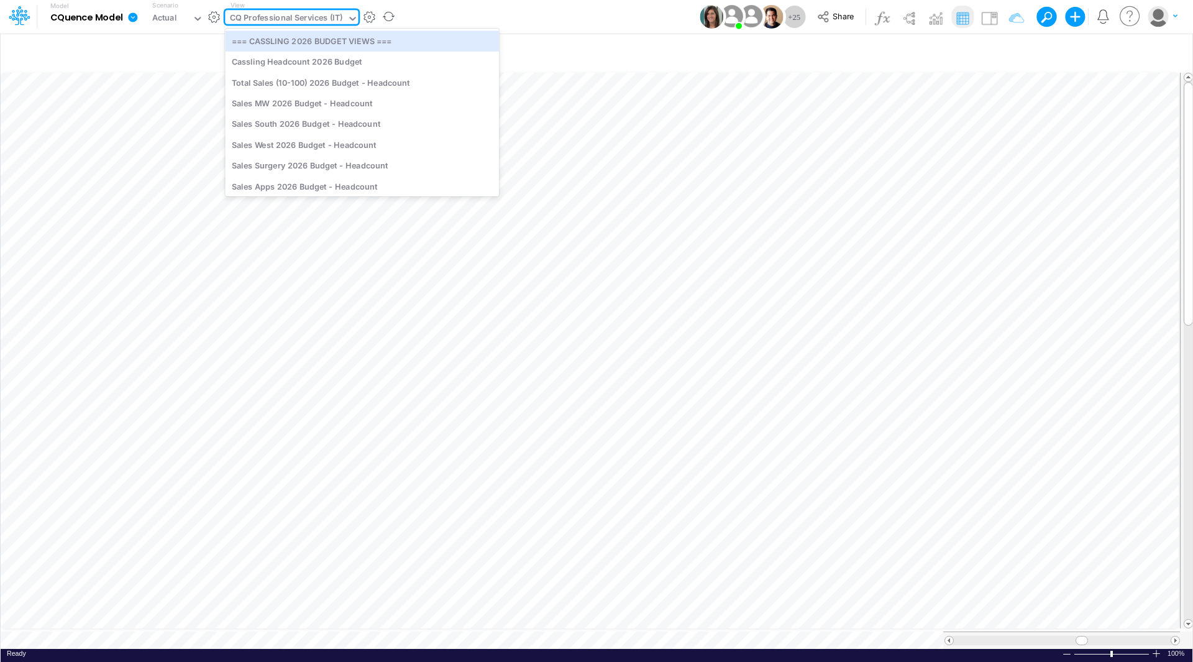
click at [300, 19] on div "CQ Professional Services (IT)" at bounding box center [286, 19] width 113 height 14
type input "cassling"
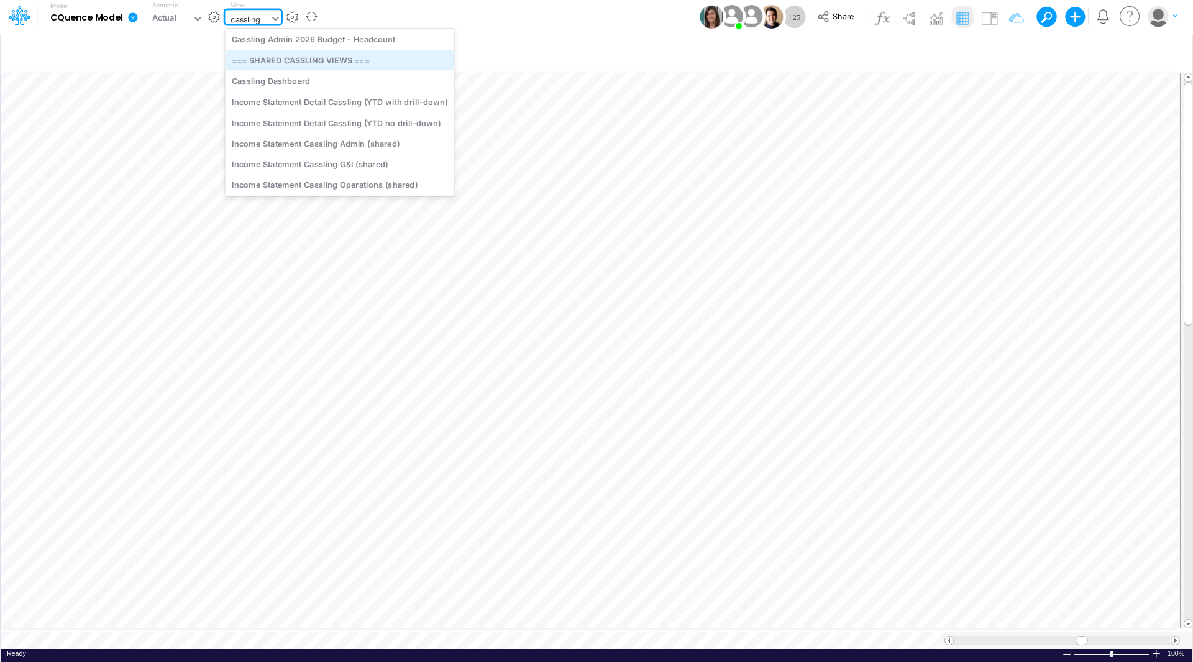
scroll to position [124, 0]
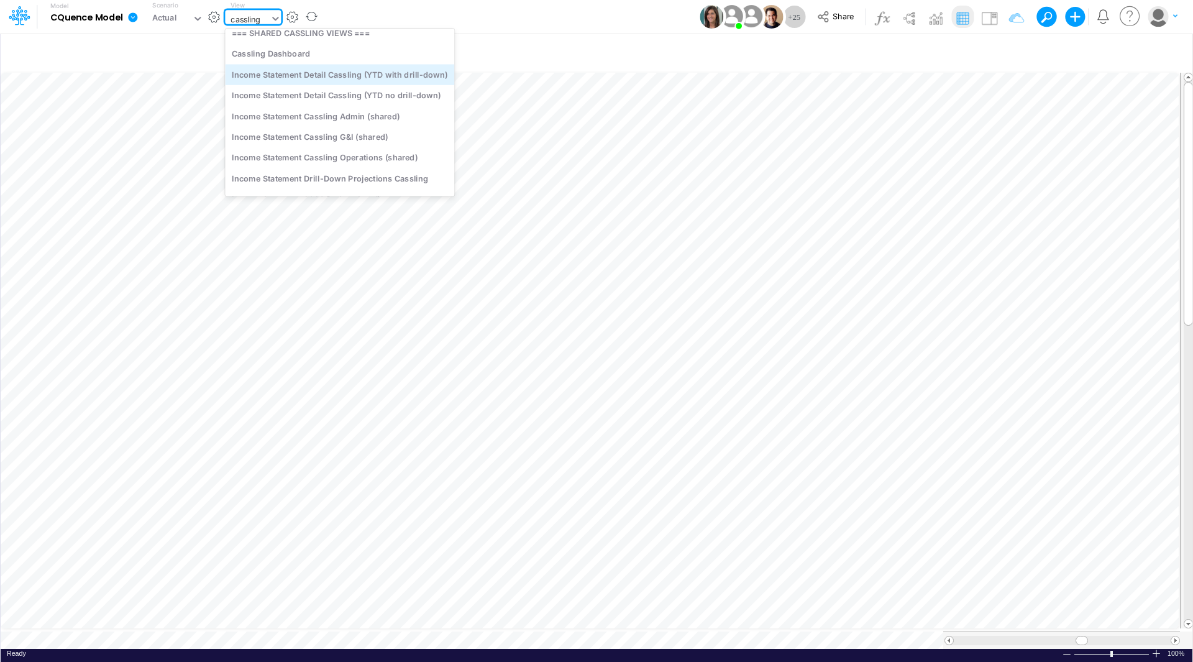
click at [333, 80] on div "Income Statement Detail Cassling (YTD with drill-down)" at bounding box center [339, 74] width 229 height 20
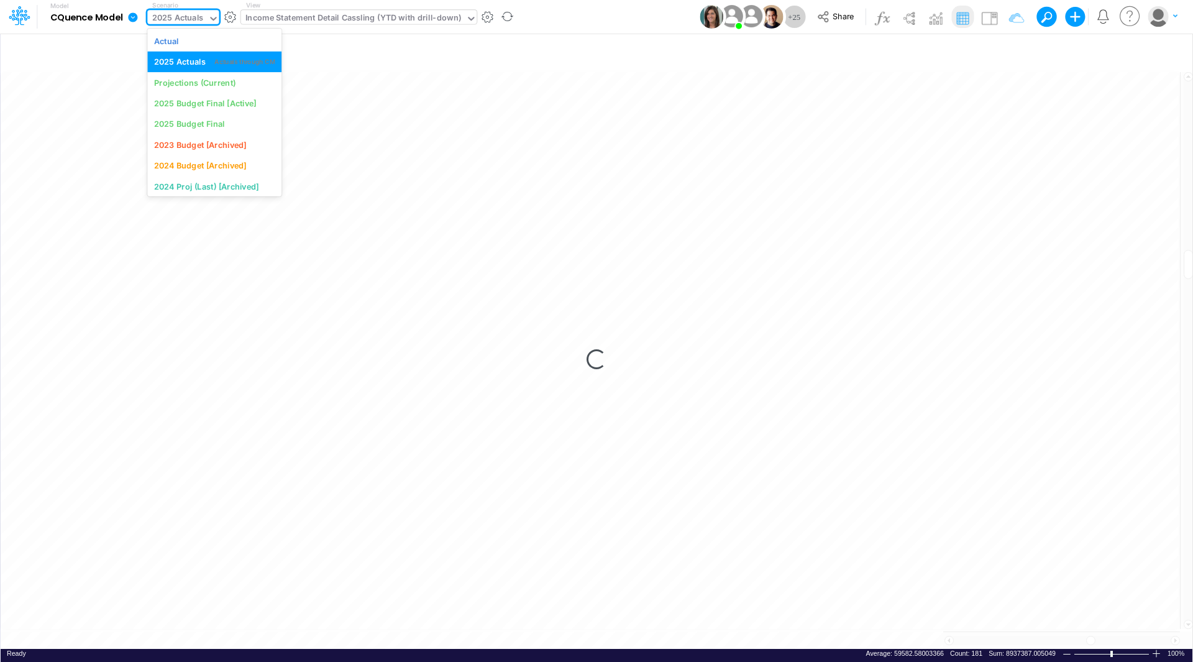
click at [189, 14] on div "2025 Actuals" at bounding box center [178, 19] width 52 height 14
click at [180, 44] on div "Actual" at bounding box center [214, 41] width 121 height 12
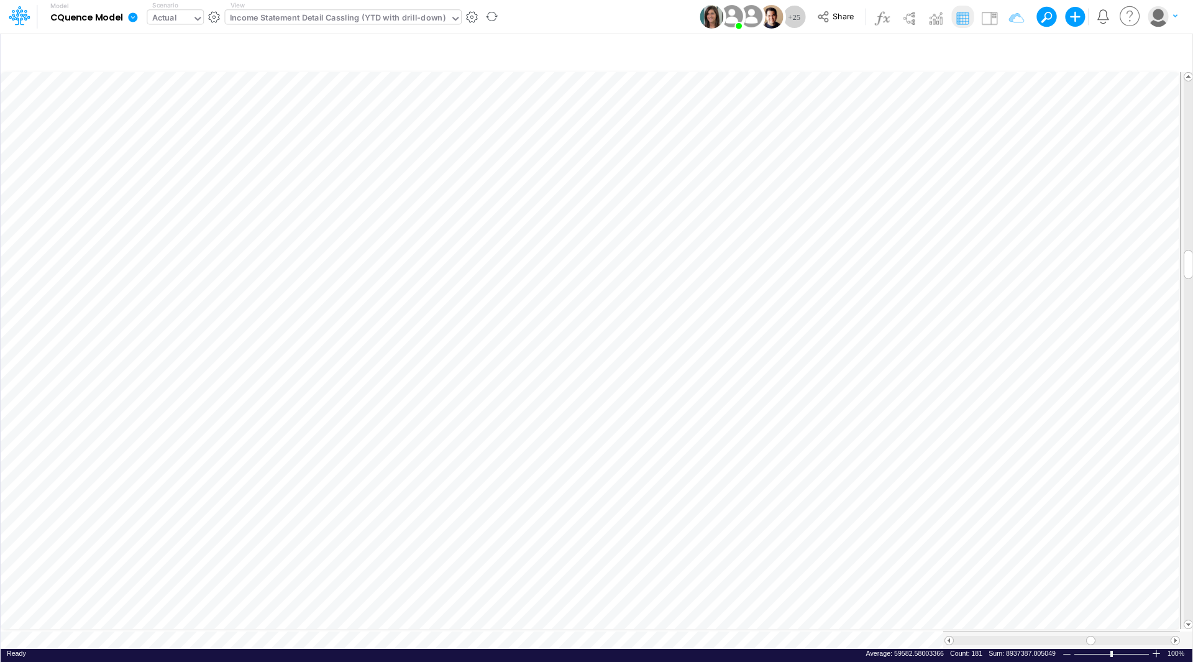
click at [168, 18] on div "Actual" at bounding box center [164, 19] width 25 height 14
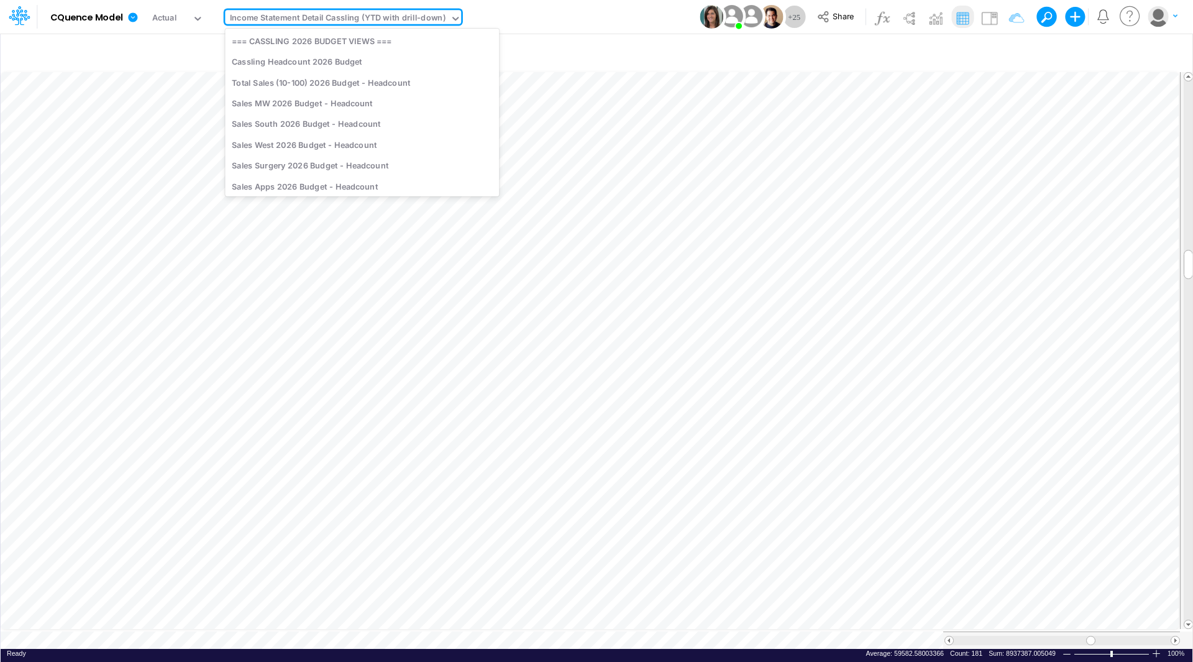
click at [320, 17] on div "Income Statement Detail Cassling (YTD with drill-down)" at bounding box center [338, 19] width 216 height 14
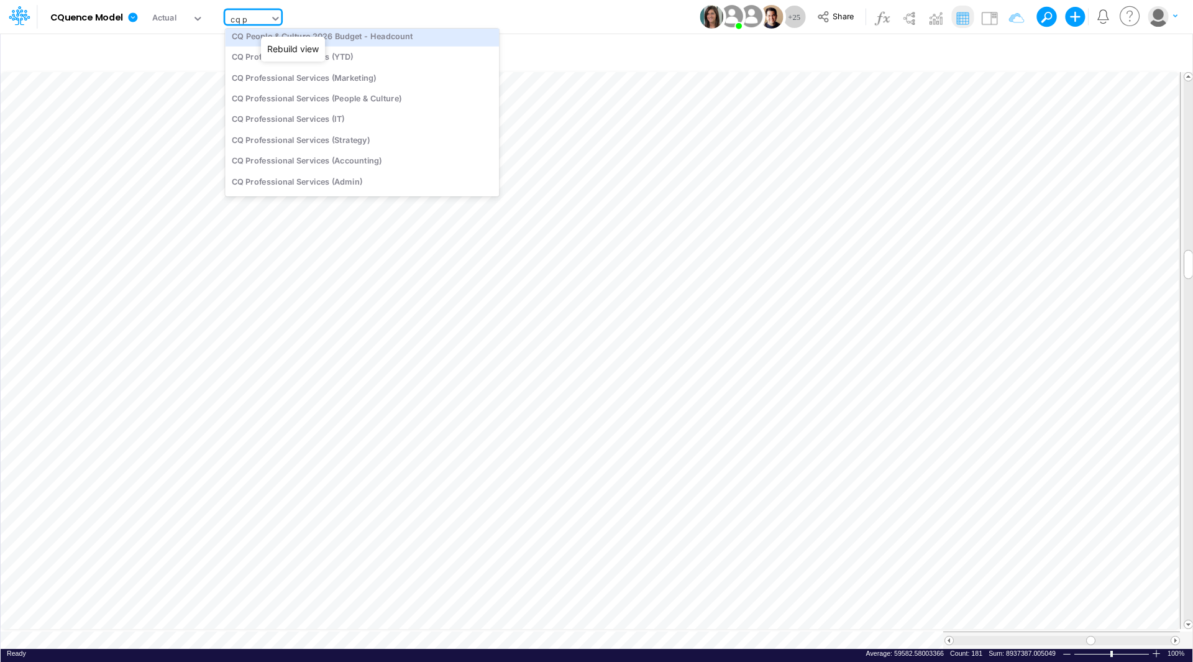
type input "cq pr"
click at [373, 47] on div "CQ Professional Services (YTD)" at bounding box center [362, 40] width 274 height 20
